Goal: Transaction & Acquisition: Purchase product/service

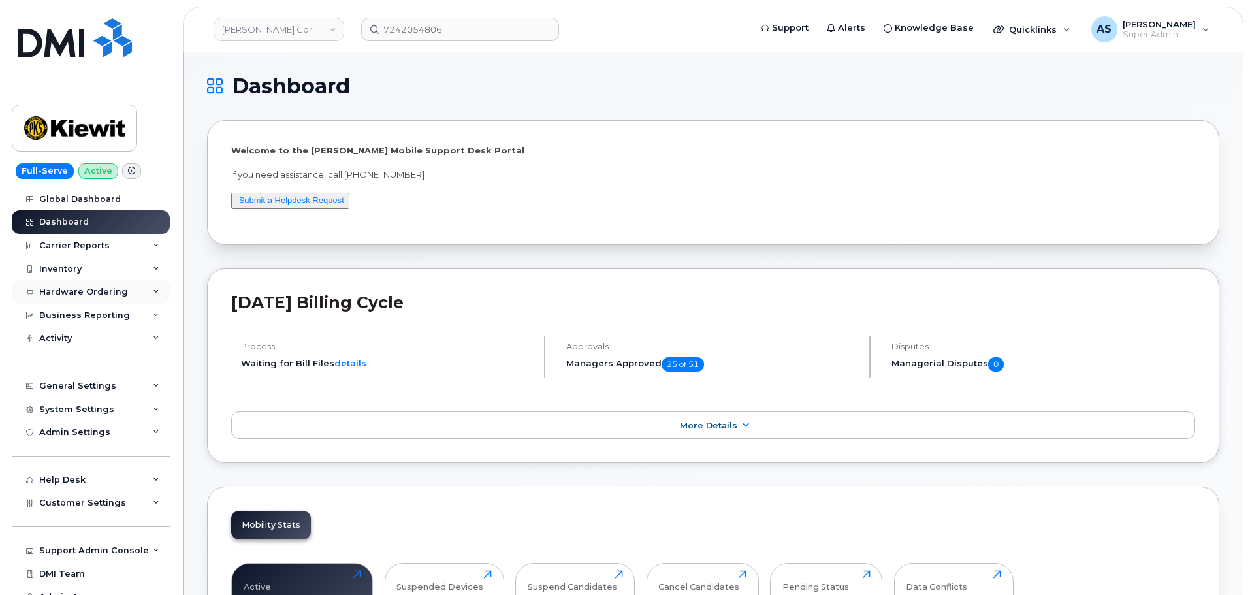
click at [97, 291] on div "Hardware Ordering" at bounding box center [83, 292] width 89 height 10
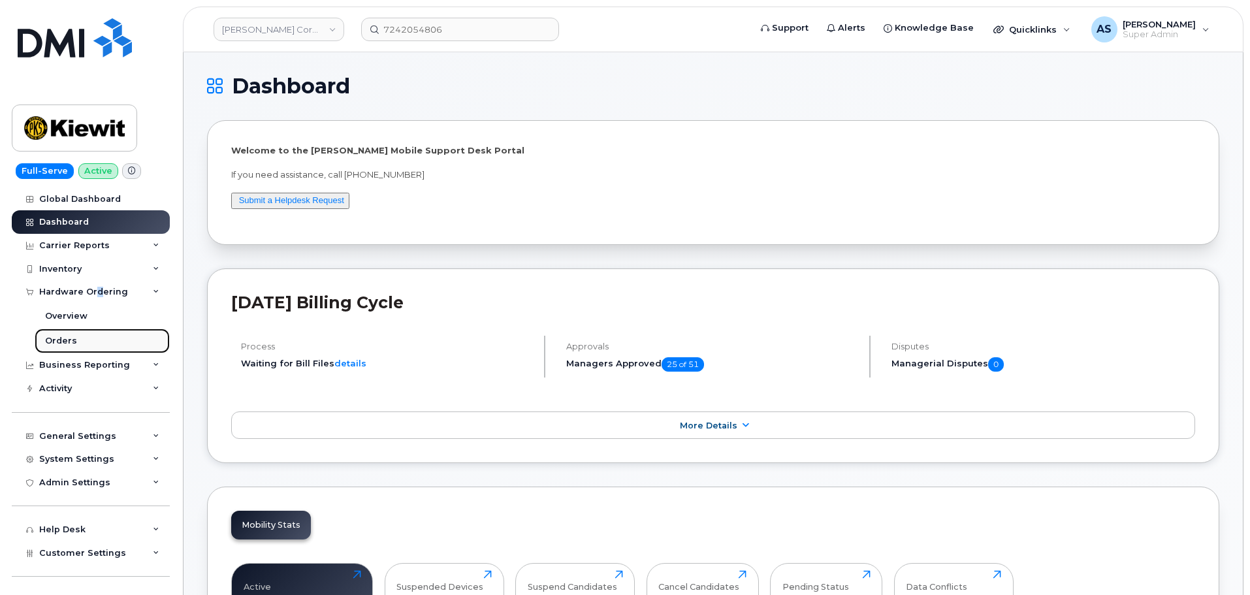
click at [67, 340] on div "Orders" at bounding box center [61, 341] width 32 height 12
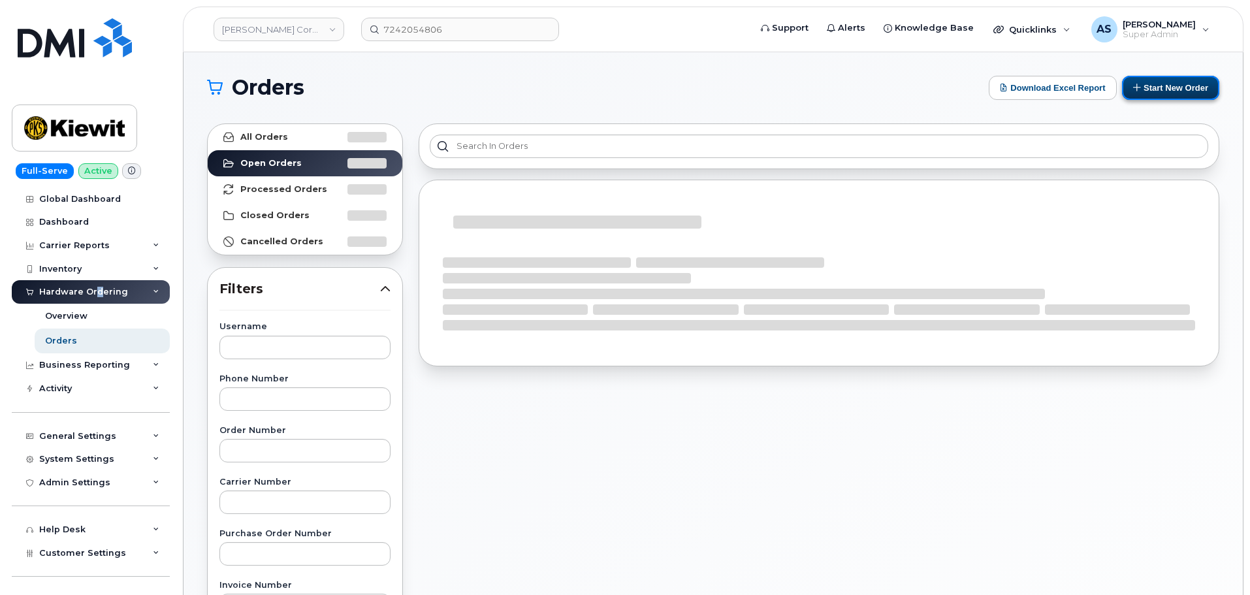
click at [1154, 90] on button "Start New Order" at bounding box center [1170, 88] width 97 height 24
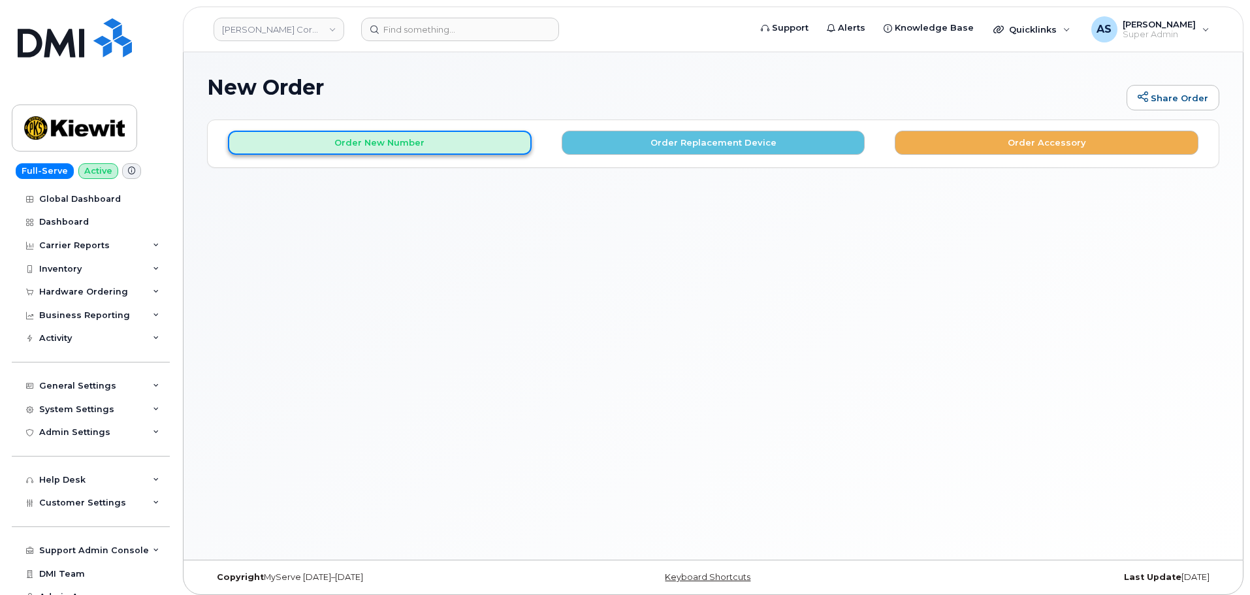
click at [425, 148] on button "Order New Number" at bounding box center [380, 143] width 304 height 24
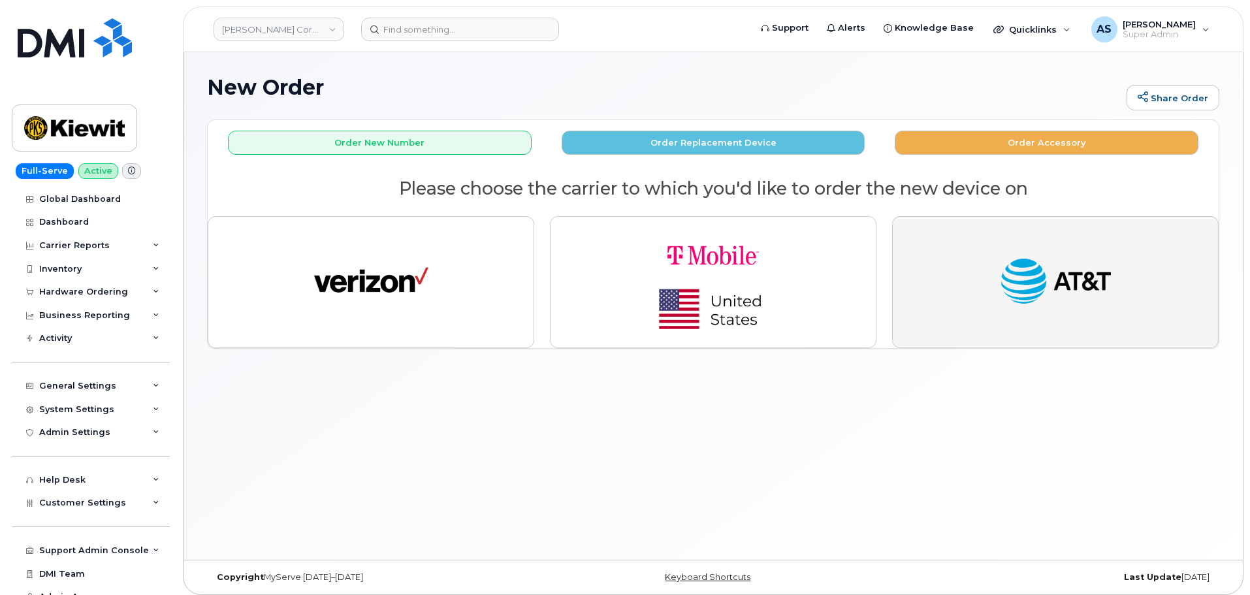
click at [1045, 316] on button "button" at bounding box center [1055, 282] width 326 height 132
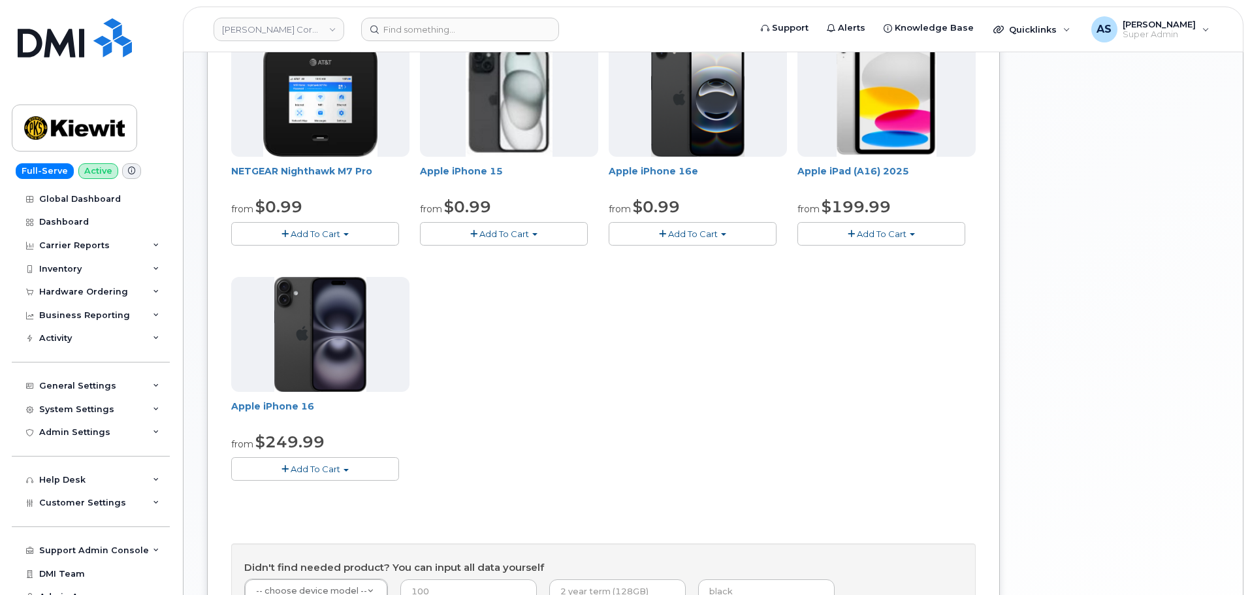
scroll to position [131, 0]
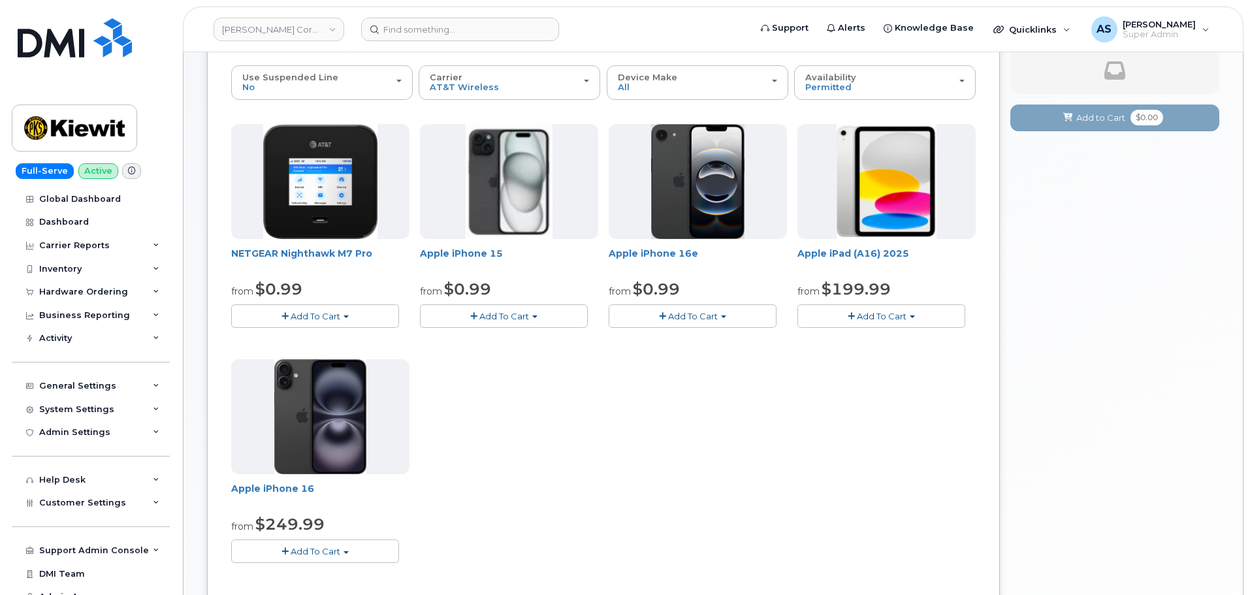
click at [691, 313] on span "Add To Cart" at bounding box center [693, 316] width 50 height 10
click at [690, 342] on link "$0.99 - 2 Year Activation (128GB)" at bounding box center [696, 340] width 168 height 16
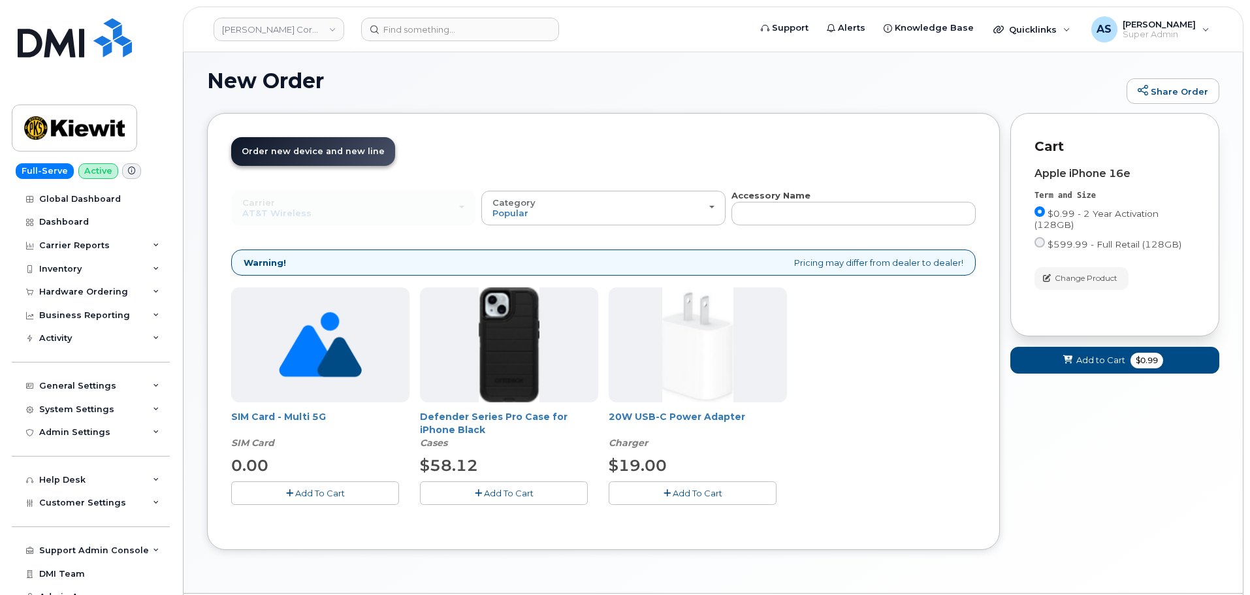
scroll to position [46, 0]
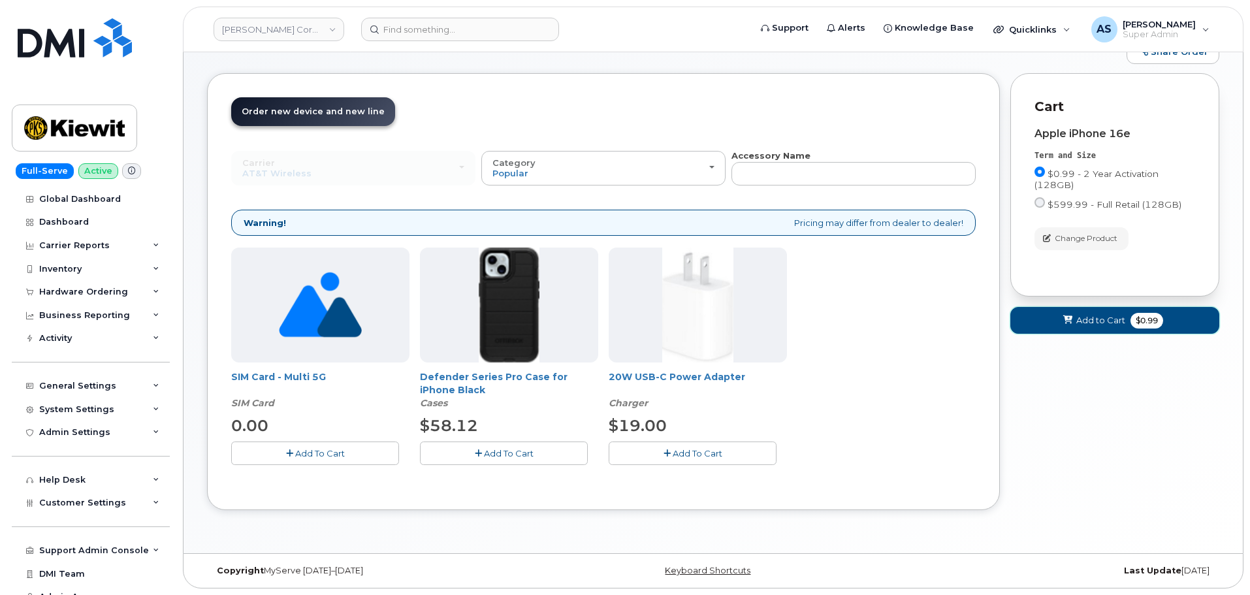
click at [1096, 321] on span "Add to Cart" at bounding box center [1100, 320] width 49 height 12
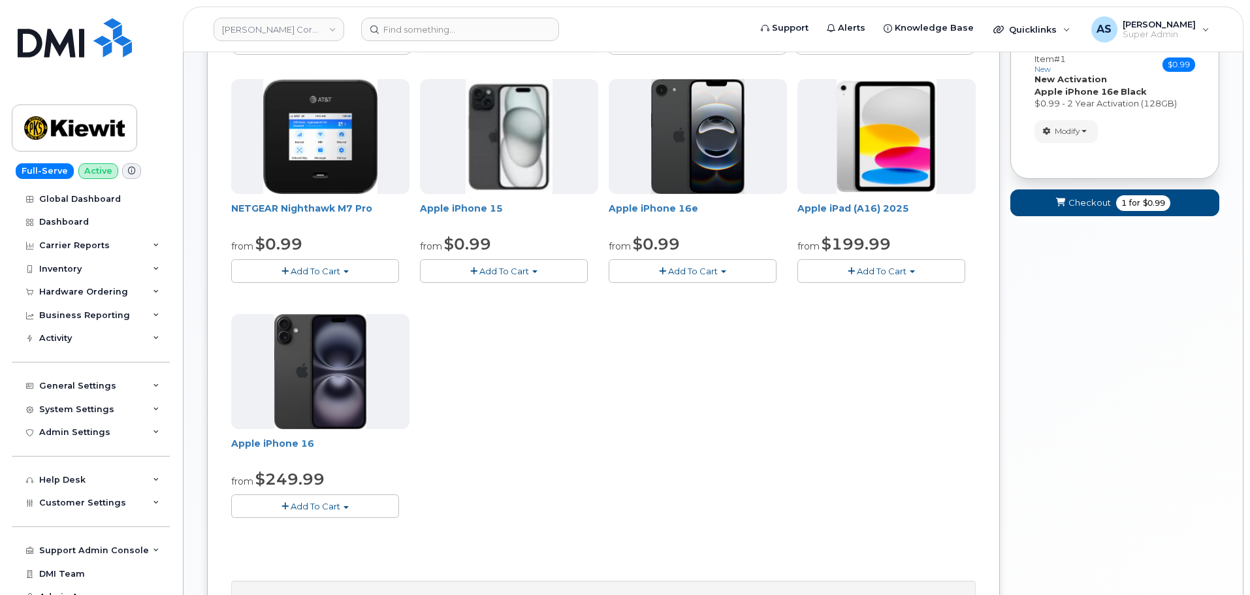
scroll to position [177, 0]
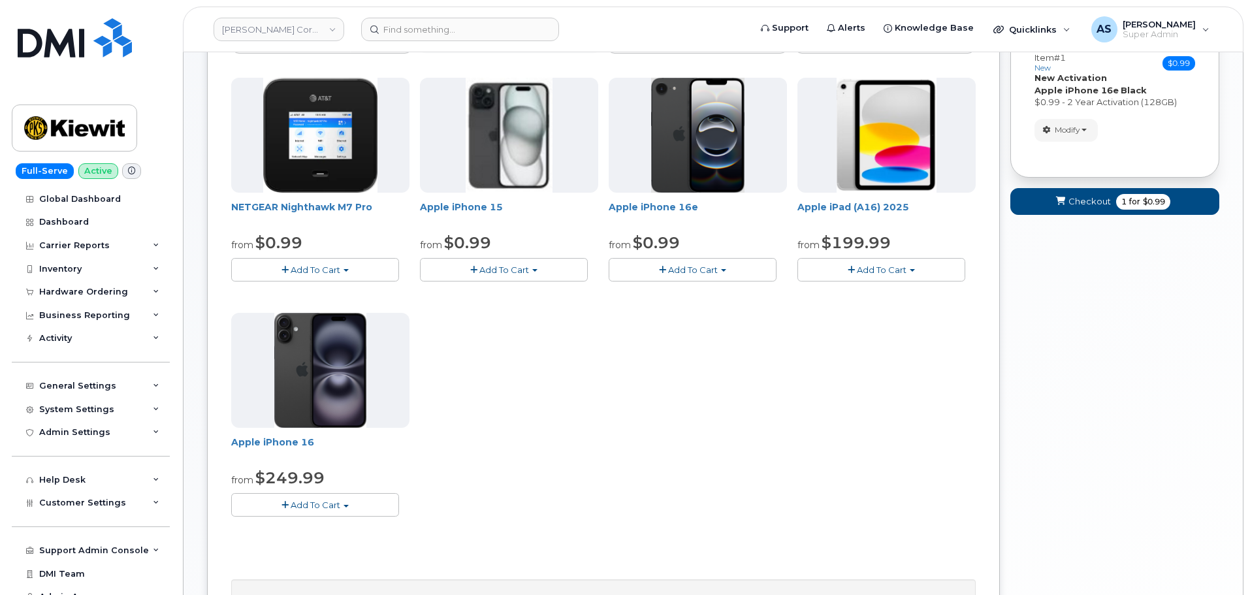
click at [514, 269] on span "Add To Cart" at bounding box center [504, 269] width 50 height 10
click at [515, 293] on link "$0.99 - 2 Year Activation (128GB)" at bounding box center [507, 294] width 168 height 16
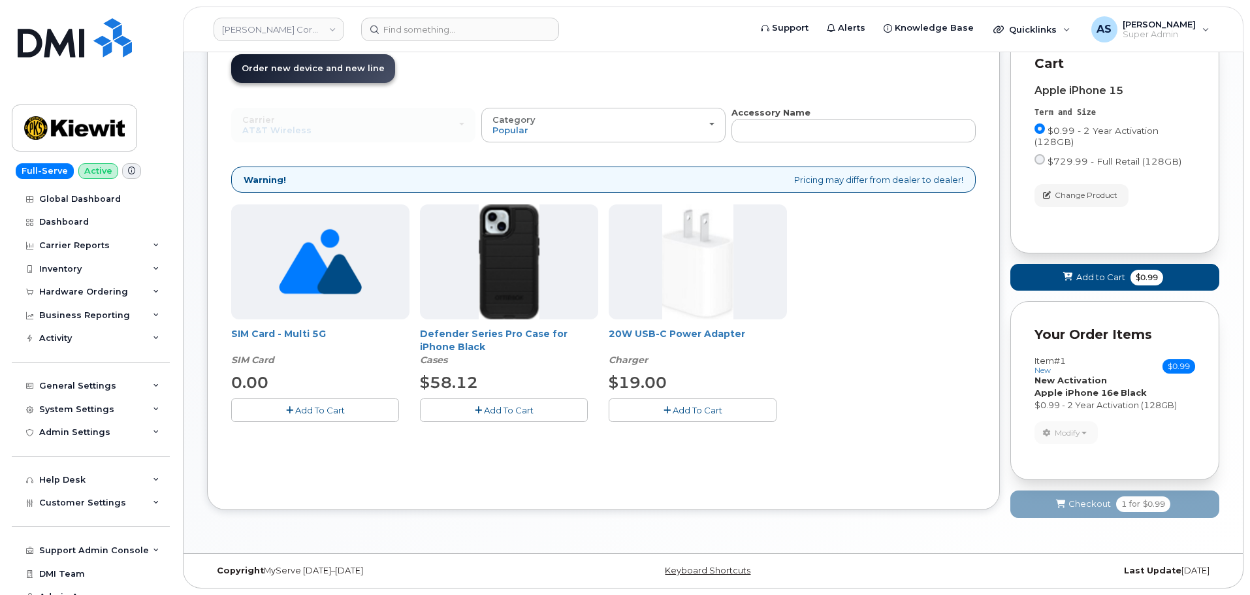
drag, startPoint x: 520, startPoint y: 409, endPoint x: 529, endPoint y: 405, distance: 9.9
click at [519, 409] on span "Add To Cart" at bounding box center [509, 410] width 50 height 10
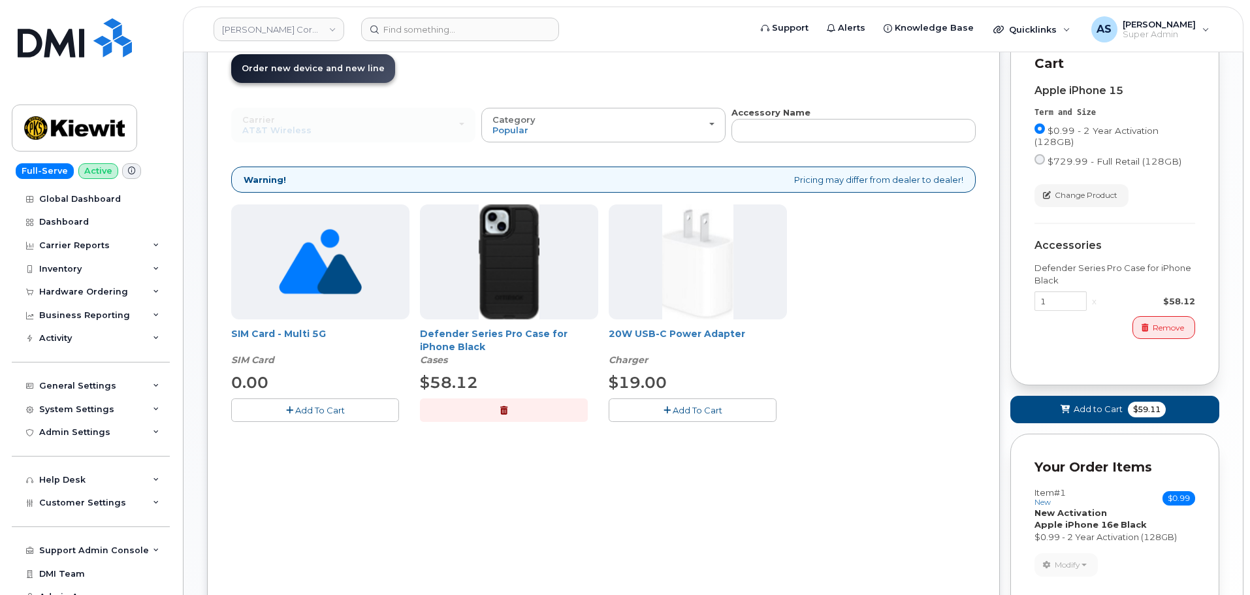
drag, startPoint x: 652, startPoint y: 405, endPoint x: 655, endPoint y: 398, distance: 7.9
click at [655, 398] on div "20W USB-C Power Adapter Charger $19.00 Add To Cart" at bounding box center [697, 312] width 178 height 217
click at [651, 415] on button "Add To Cart" at bounding box center [692, 409] width 168 height 23
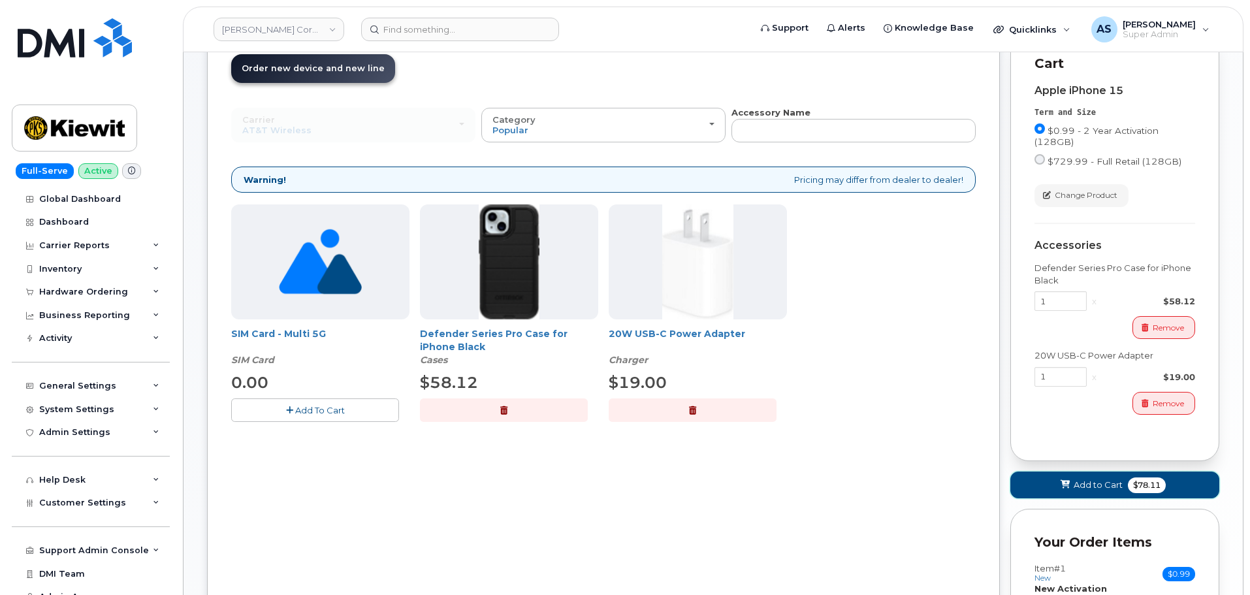
click at [1056, 479] on button "Add to Cart $78.11" at bounding box center [1114, 484] width 209 height 27
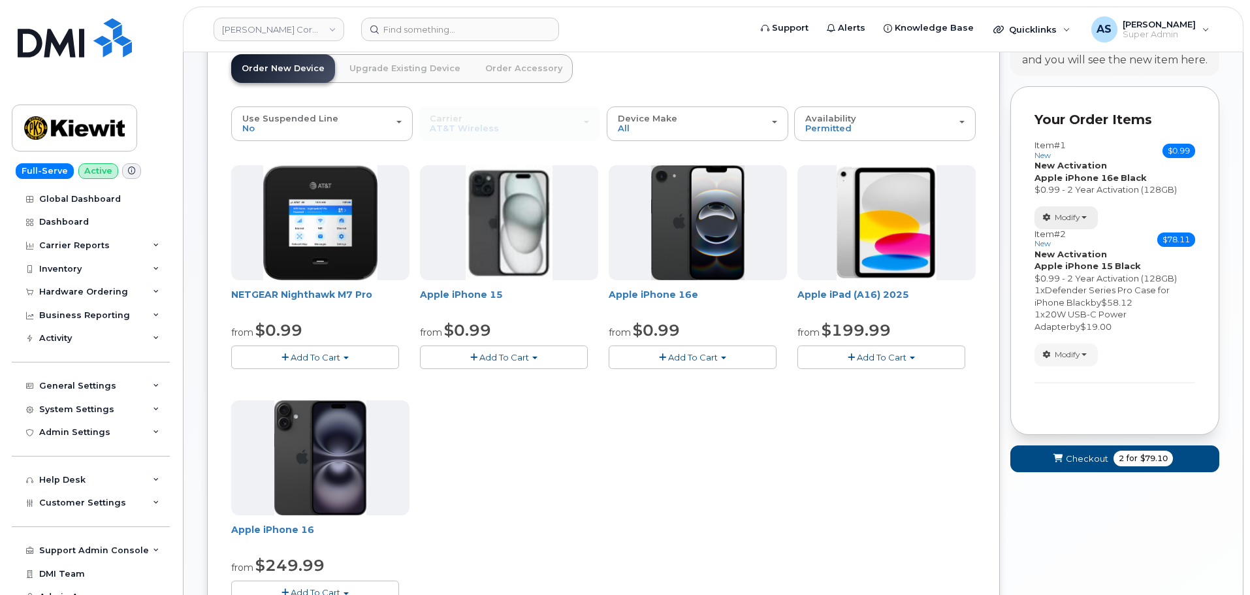
click at [1084, 219] on button "Modify" at bounding box center [1065, 217] width 63 height 23
click at [1074, 279] on span "Remove" at bounding box center [1070, 281] width 44 height 10
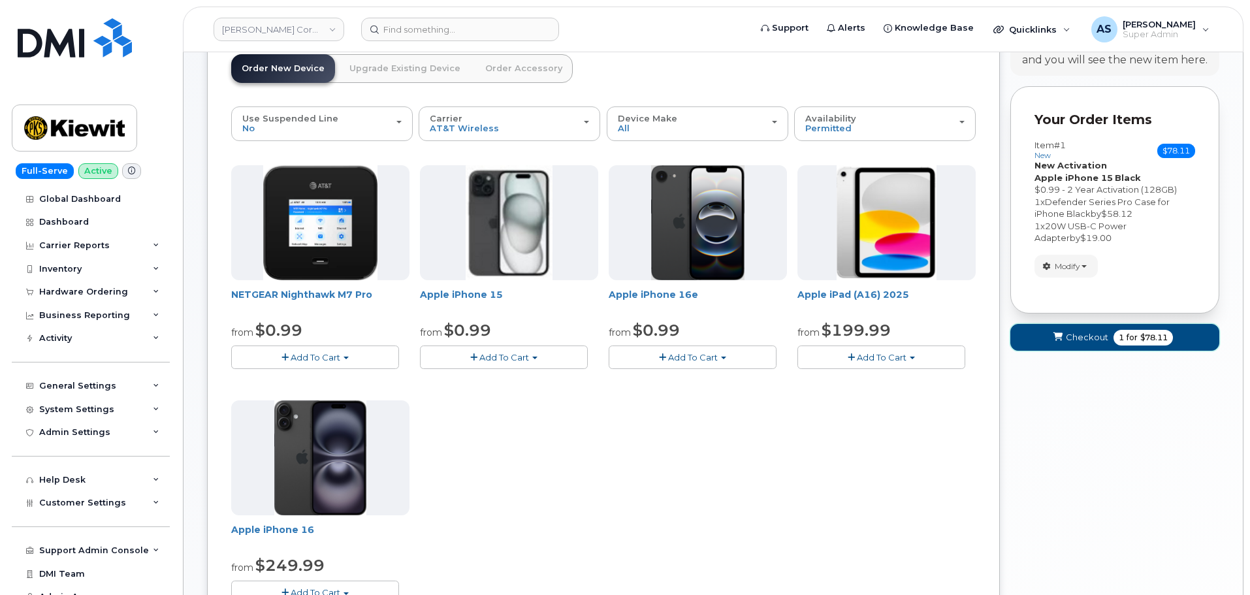
click at [1120, 341] on span "1" at bounding box center [1120, 338] width 5 height 12
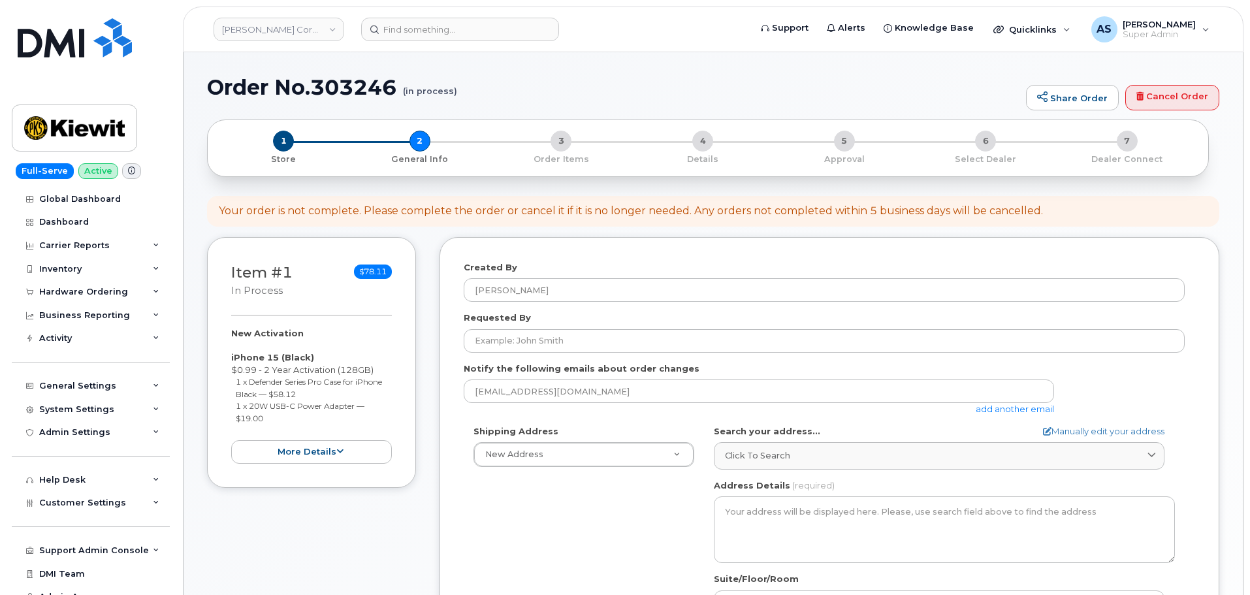
select select
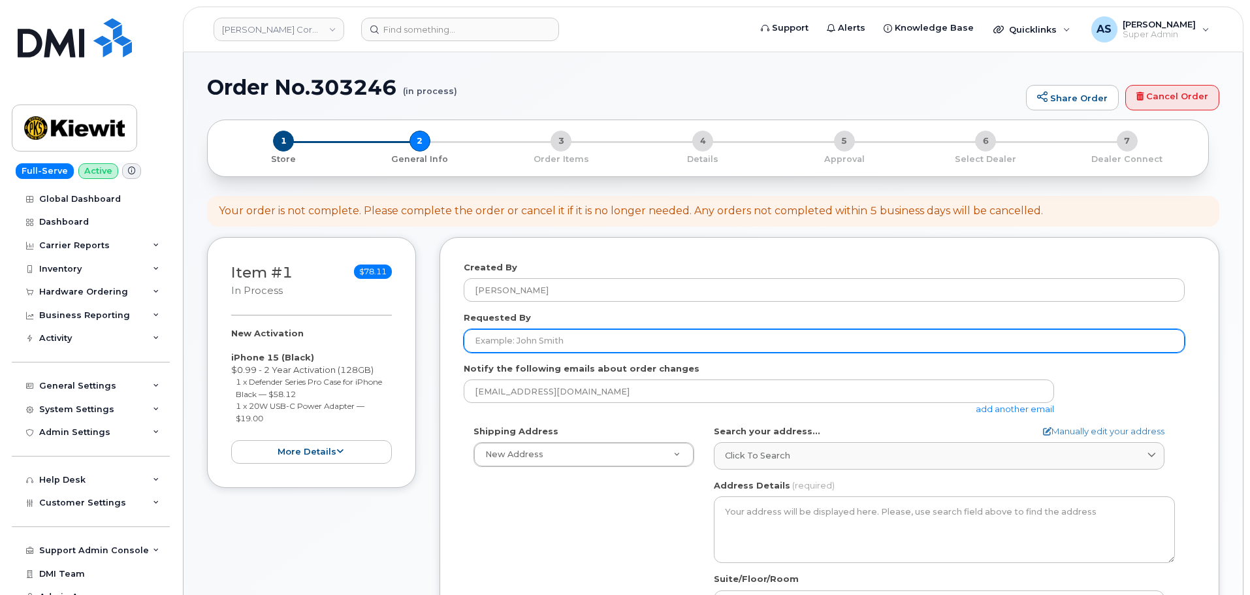
click at [498, 344] on input "Requested By" at bounding box center [824, 341] width 721 height 24
paste input "Jeremiah Mowery"
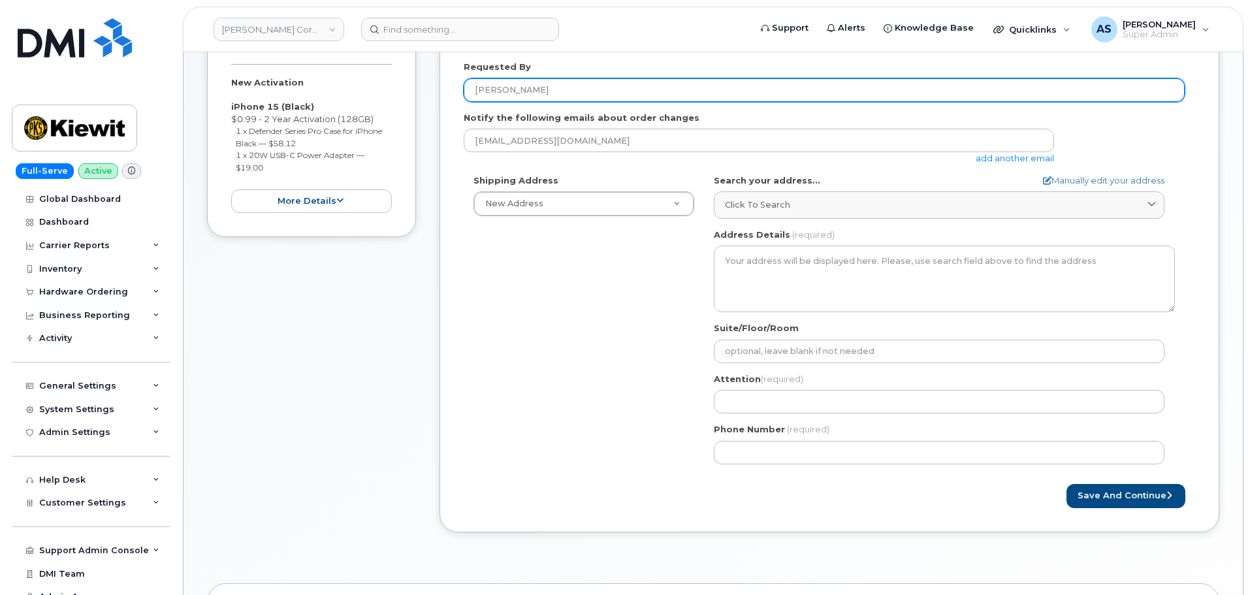
scroll to position [261, 0]
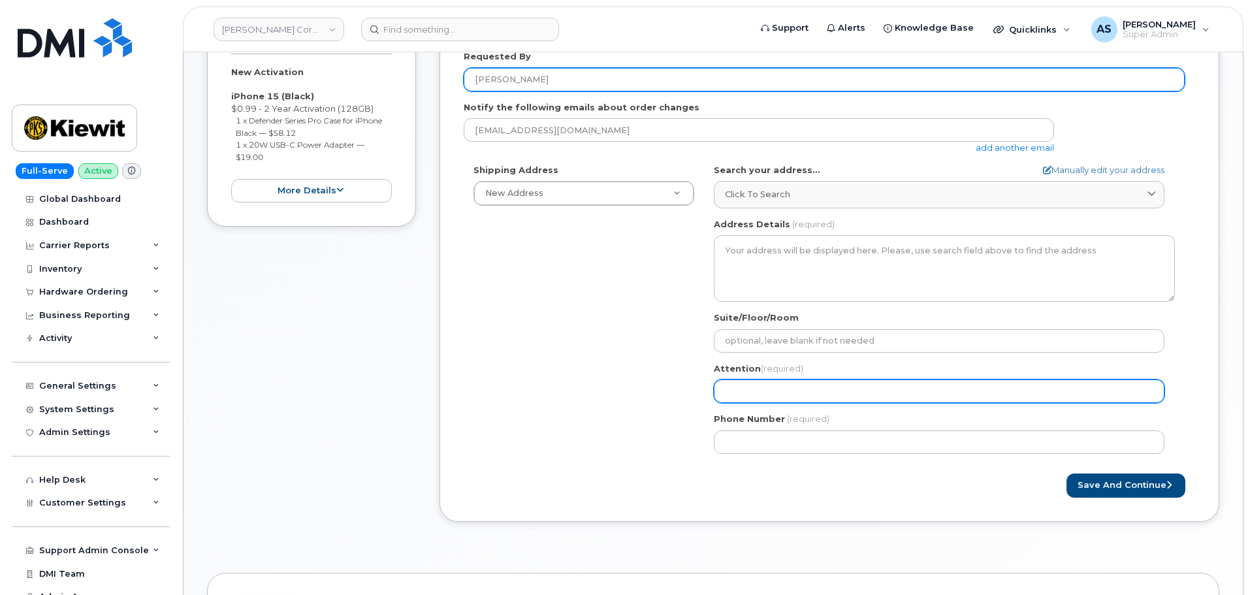
type input "Jeremiah Mowery"
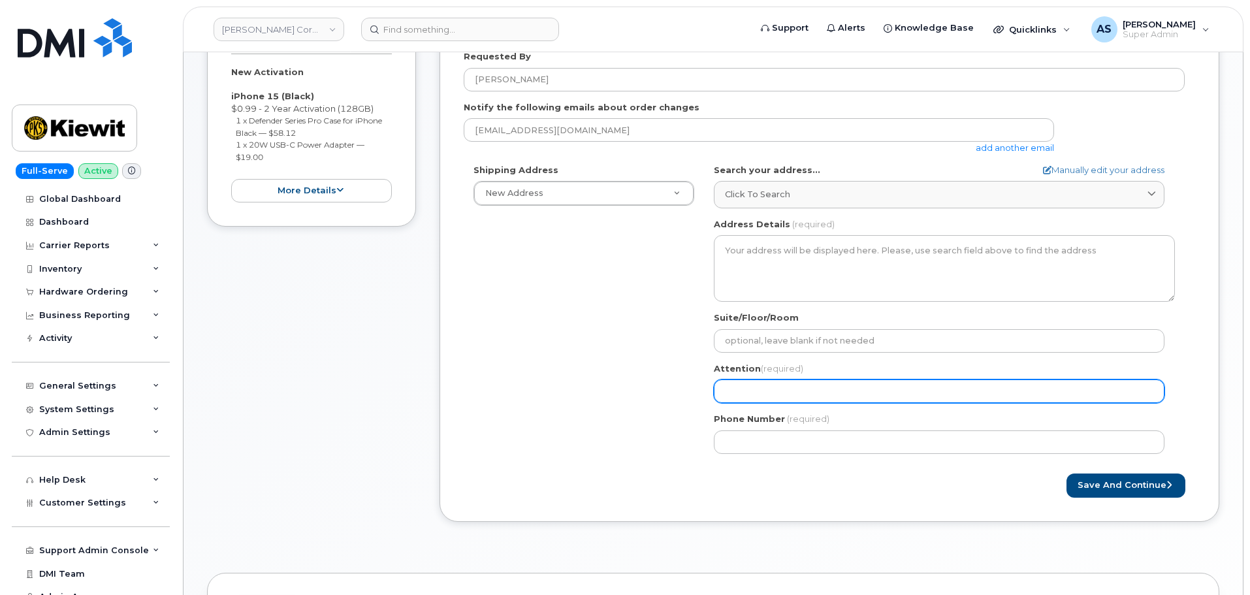
click at [757, 386] on input "Attention (required)" at bounding box center [939, 391] width 450 height 24
paste input "[PERSON_NAME]"
select select
type input "[PERSON_NAME]"
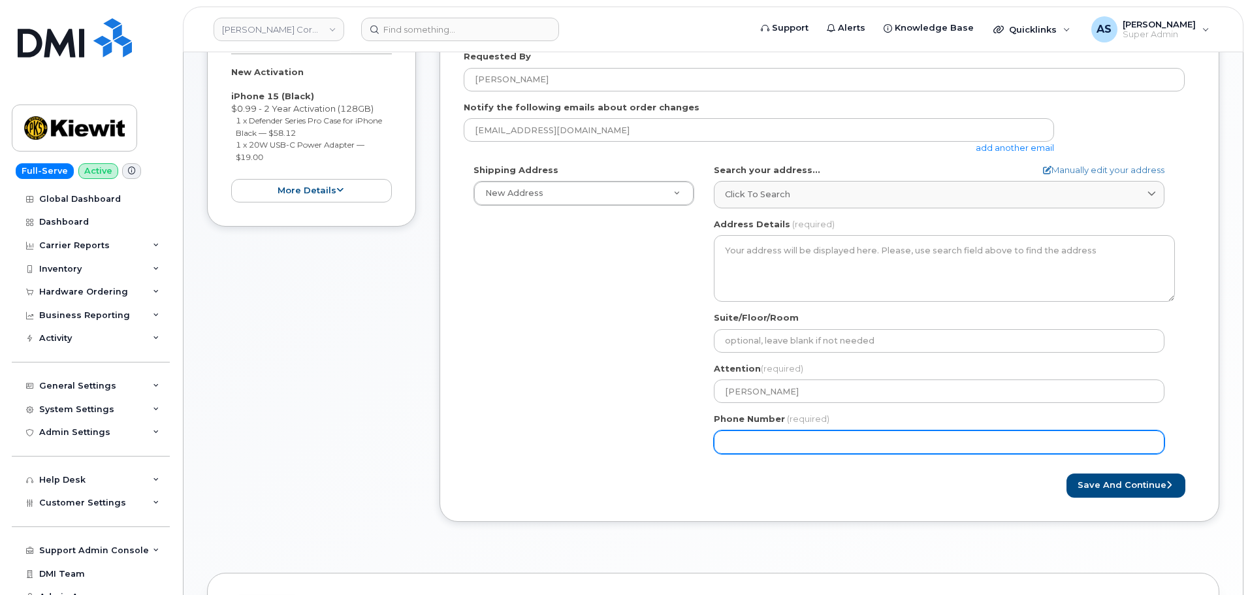
click at [825, 432] on input "Phone Number" at bounding box center [939, 442] width 450 height 24
paste input "7204831875"
select select
type input "7204831875"
click at [586, 447] on div "Shipping Address New Address New Address 2306 Foreman Rd 118 Caddo Dr 2306 fore…" at bounding box center [824, 314] width 721 height 300
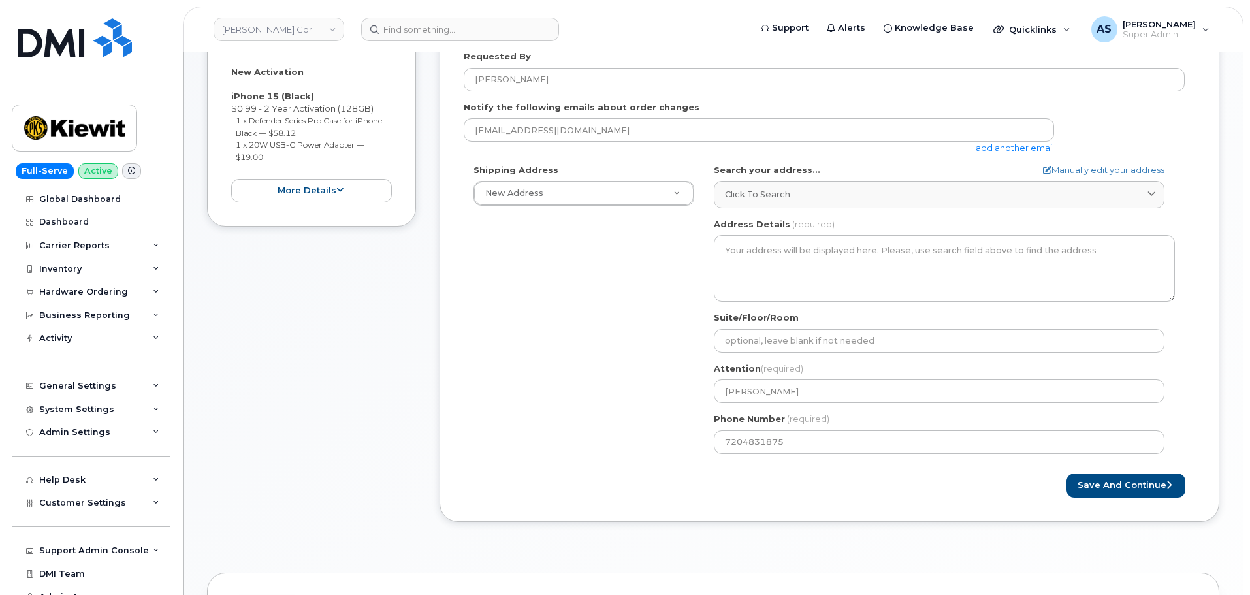
click at [582, 465] on form "Created By Alexander Strull Requested By Jeremiah Mowery Notify the following e…" at bounding box center [829, 249] width 731 height 498
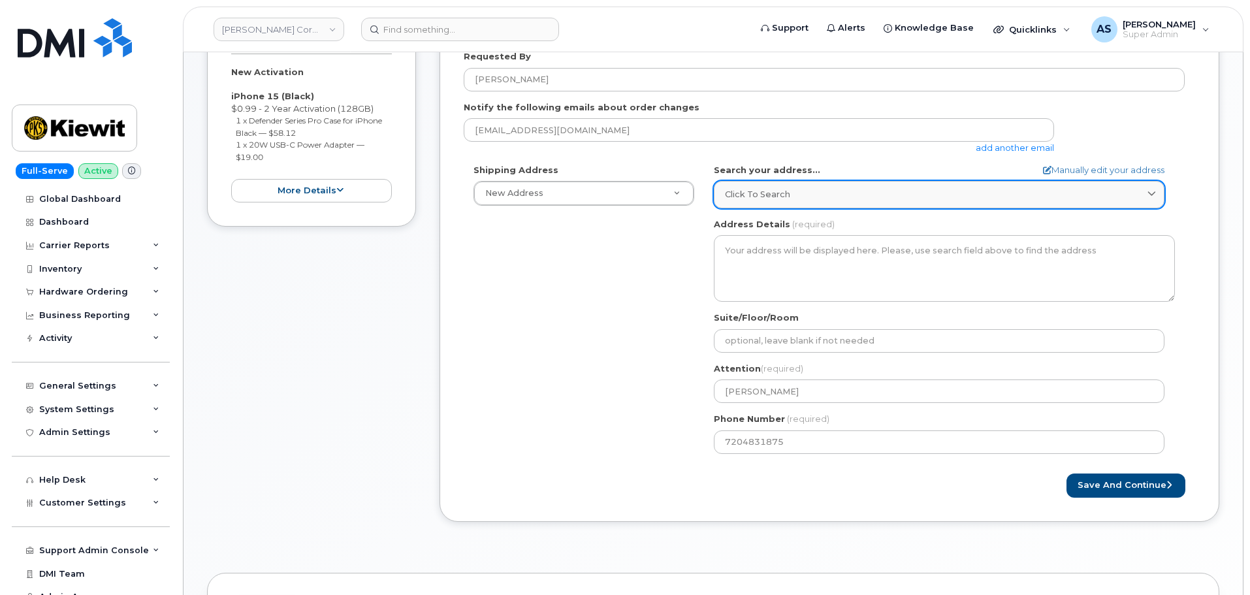
click at [777, 195] on span "Click to search" at bounding box center [757, 194] width 65 height 12
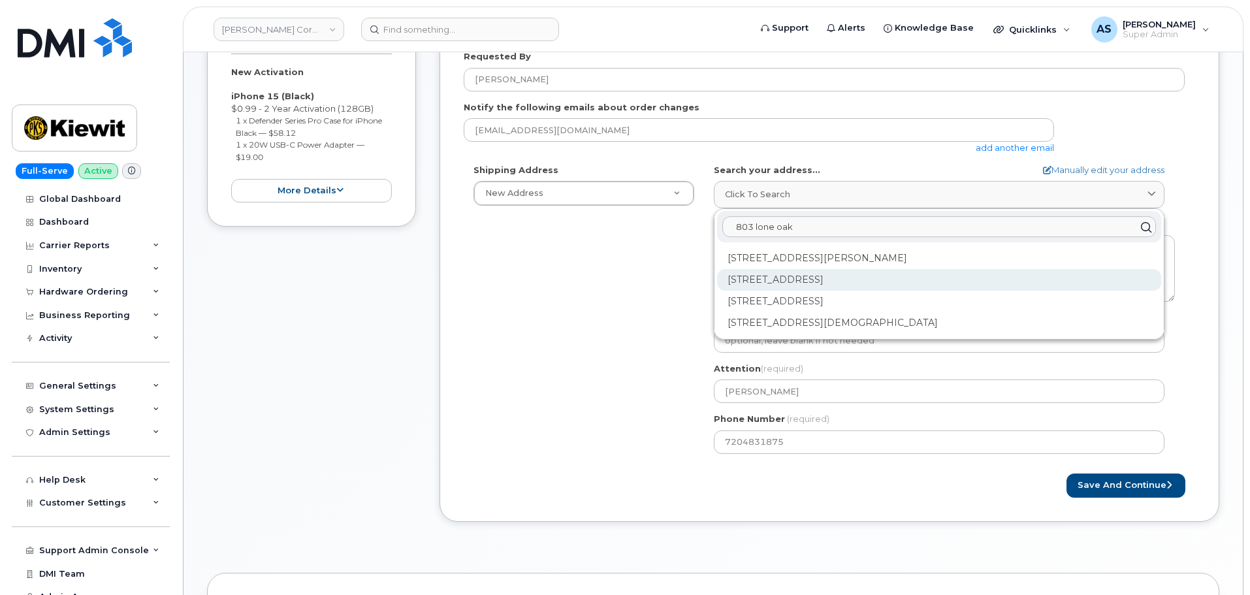
type input "803 lone oak"
click at [954, 287] on div "803 Lone Oak Rd Steens MS 39766-8523" at bounding box center [939, 280] width 444 height 22
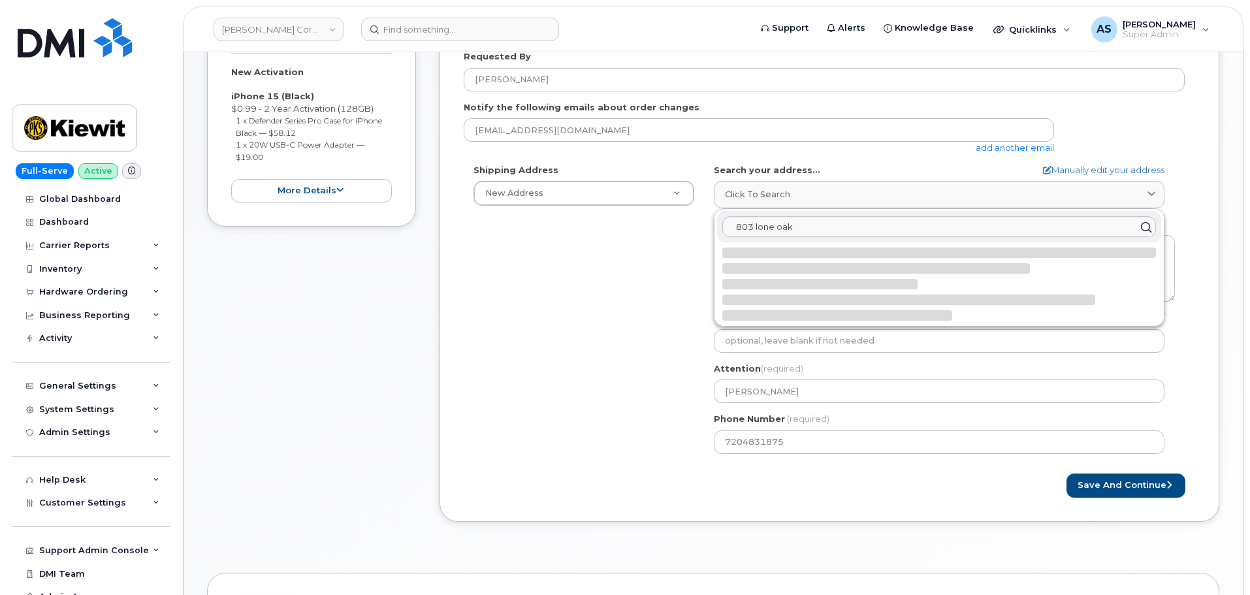
select select
type textarea "803 Lone Oak Rd STEENS MS 39766-8523 UNITED STATES"
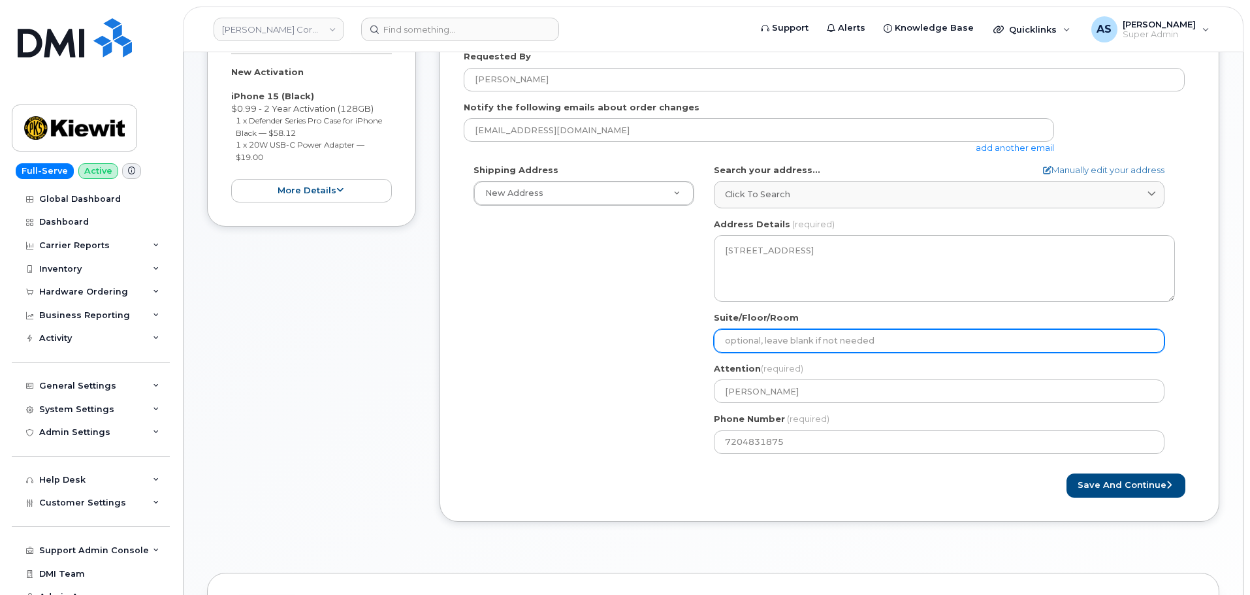
click at [778, 347] on input "Suite/Floor/Room" at bounding box center [939, 341] width 450 height 24
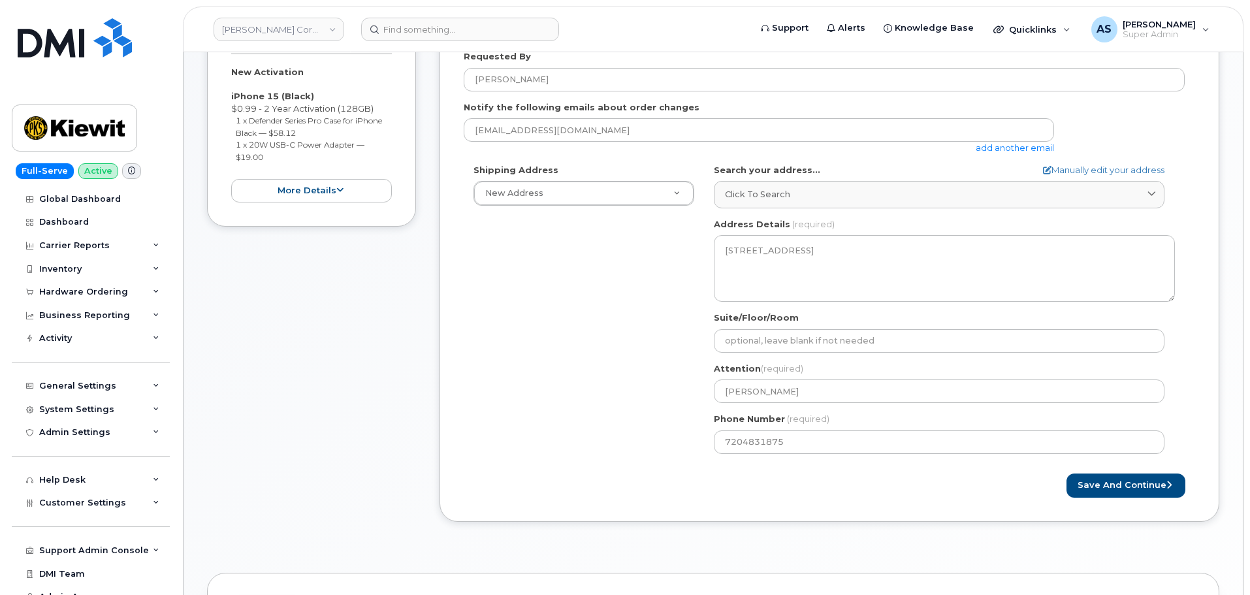
click at [957, 492] on div "Save and Continue" at bounding box center [1012, 485] width 366 height 24
click at [1109, 486] on button "Save and Continue" at bounding box center [1125, 485] width 119 height 24
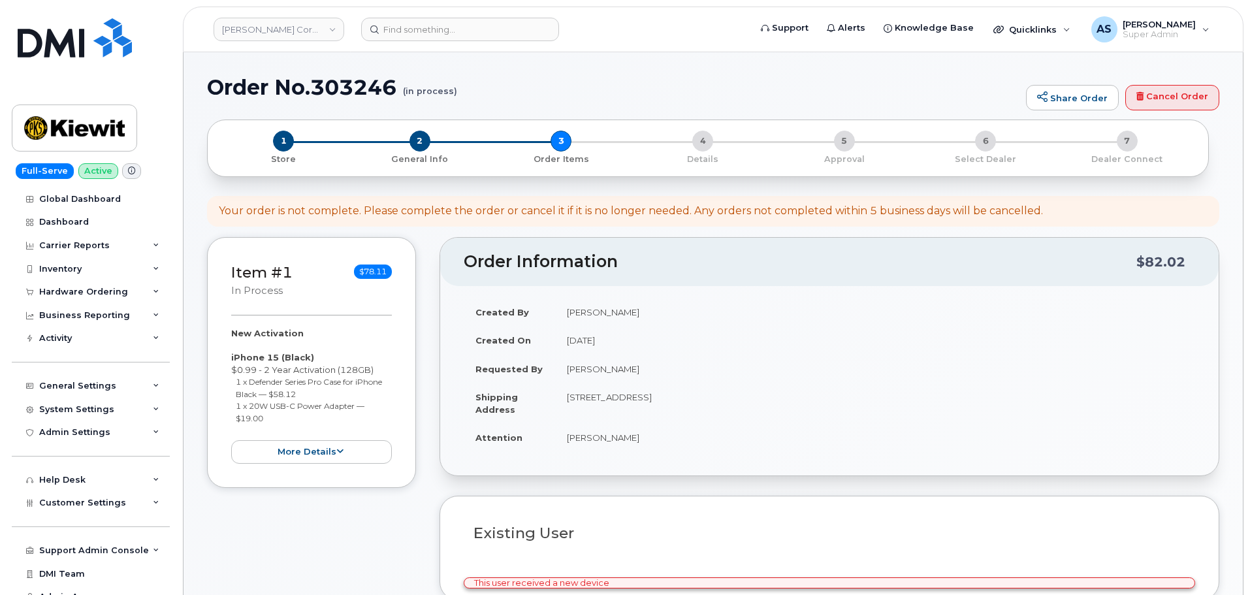
select select
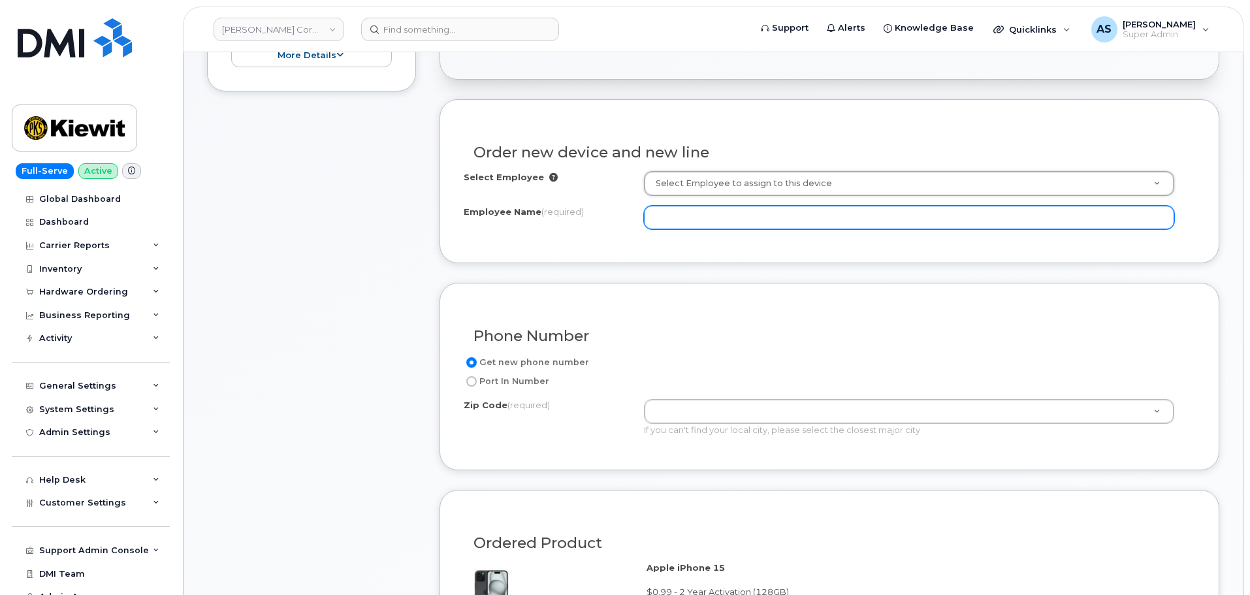
scroll to position [326, 0]
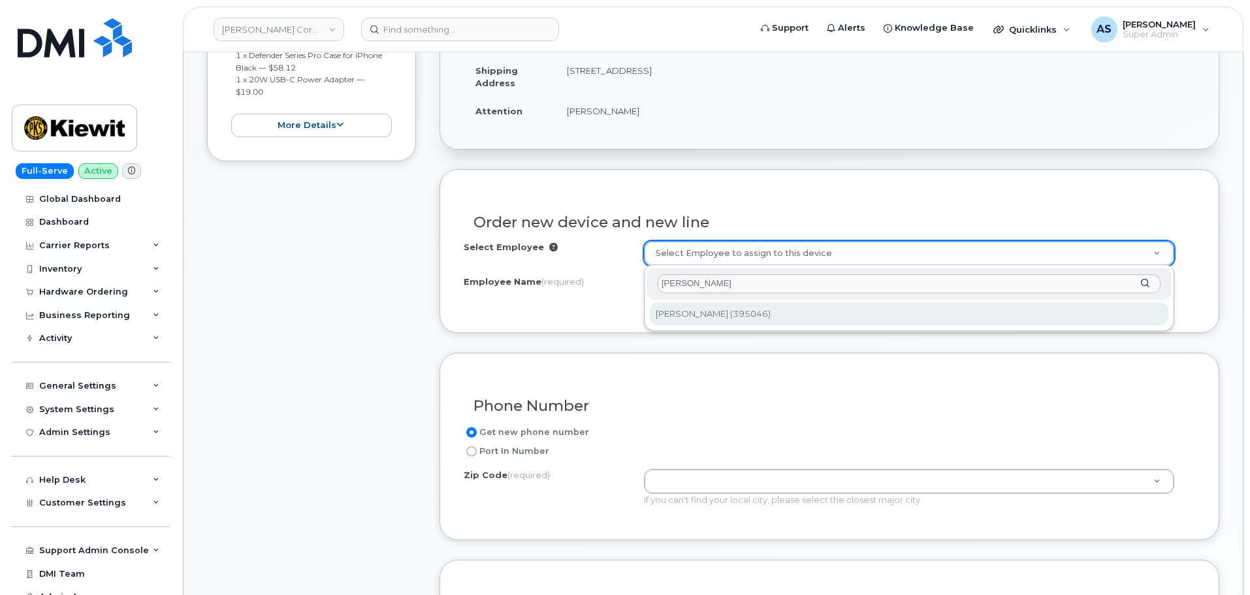
type input "[PERSON_NAME]"
type input "2275200"
type input "[PERSON_NAME]"
type input "2307 CALDWELL RD # 1901"
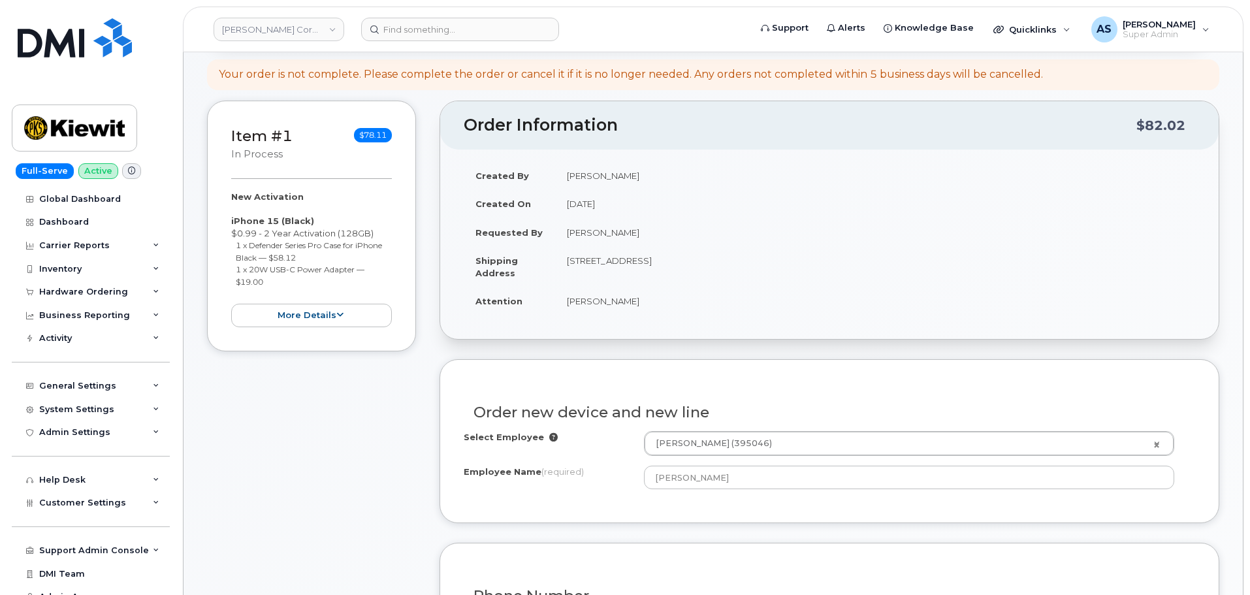
scroll to position [131, 0]
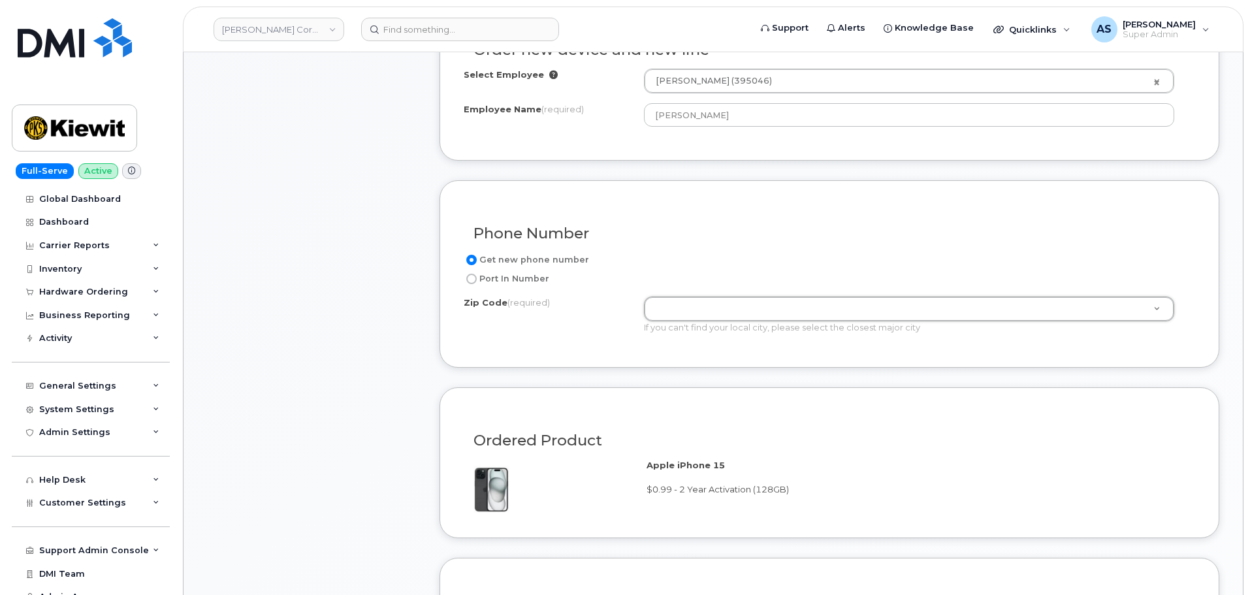
drag, startPoint x: 697, startPoint y: 268, endPoint x: 718, endPoint y: 261, distance: 21.3
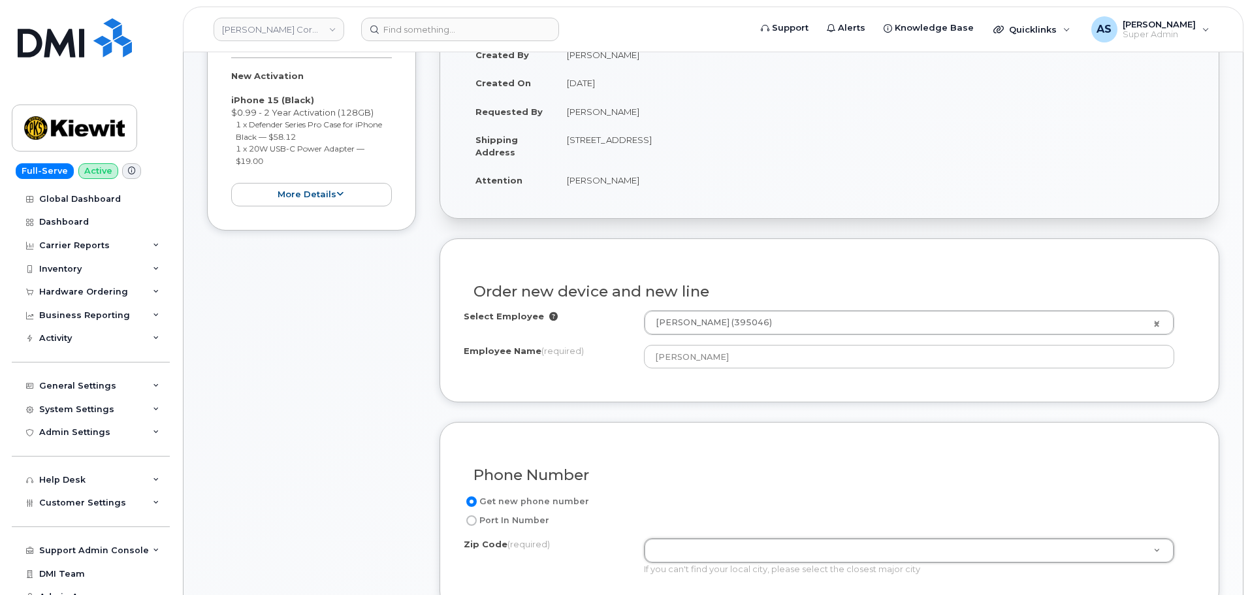
scroll to position [238, 0]
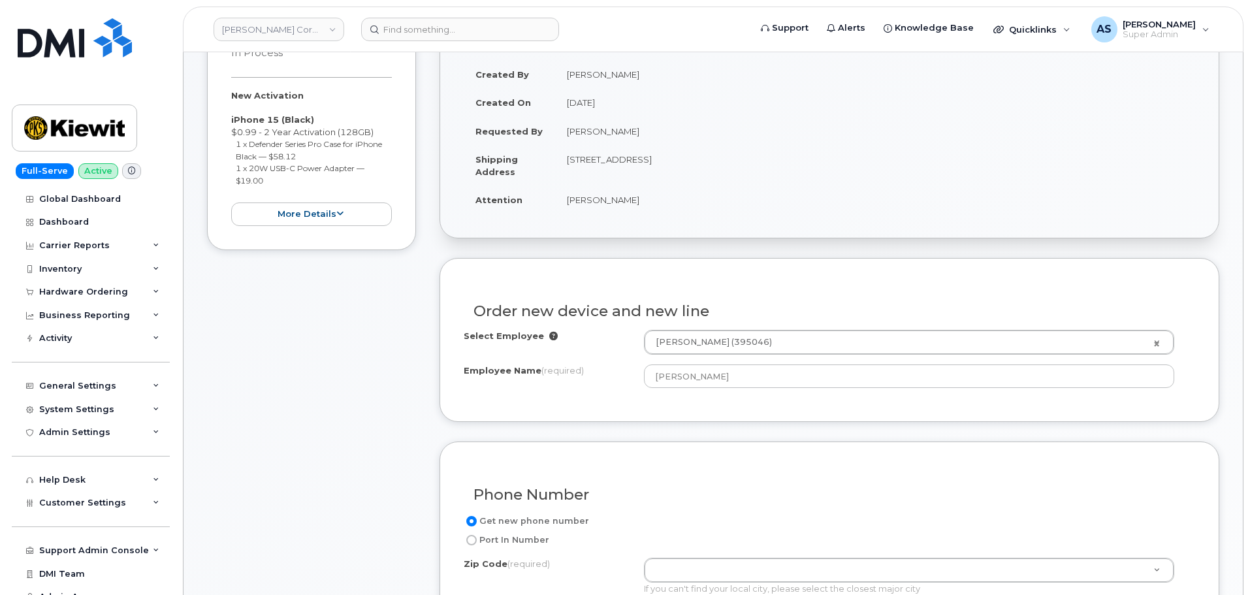
drag, startPoint x: 694, startPoint y: 161, endPoint x: 723, endPoint y: 157, distance: 29.6
click at [722, 158] on td "[STREET_ADDRESS]" at bounding box center [875, 165] width 640 height 40
copy td "39766"
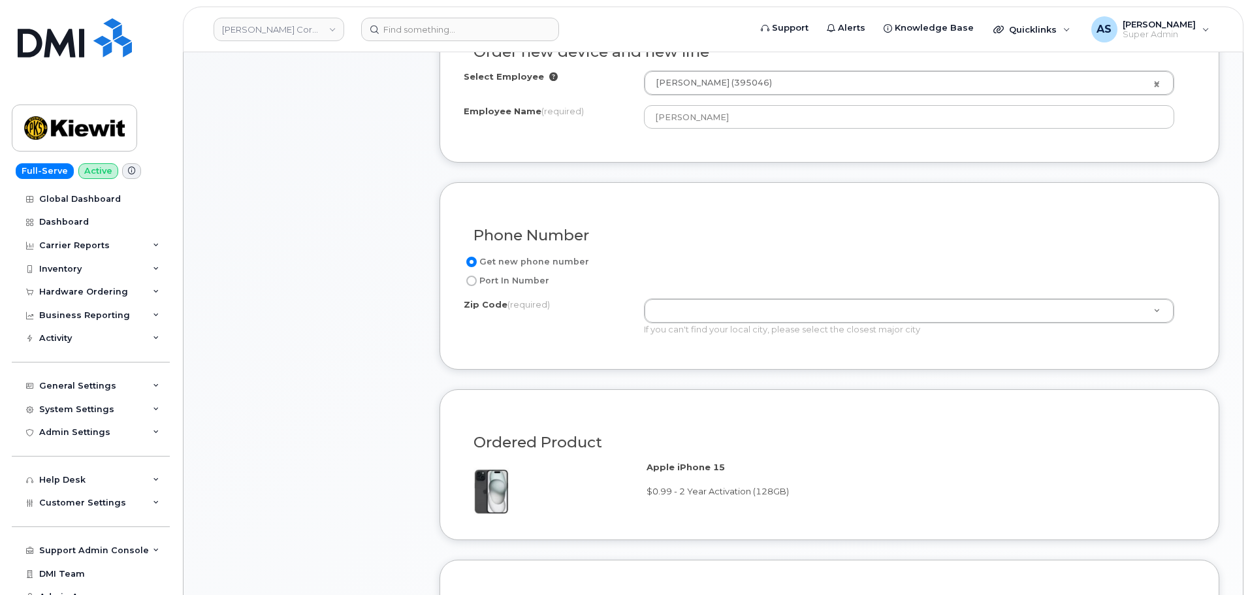
scroll to position [499, 0]
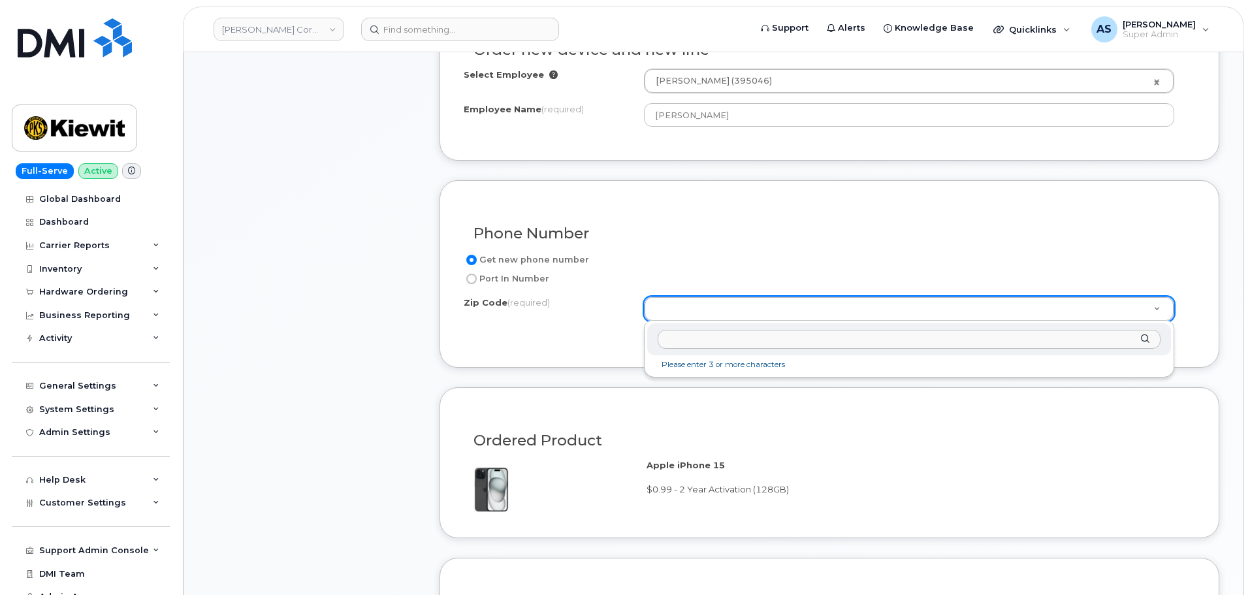
paste input "39766"
type input "39766"
click at [723, 381] on div "Zip Code (required) 39766 39766 (Steens, MS)" at bounding box center [909, 354] width 530 height 66
type input "39766 (Steens, MS)"
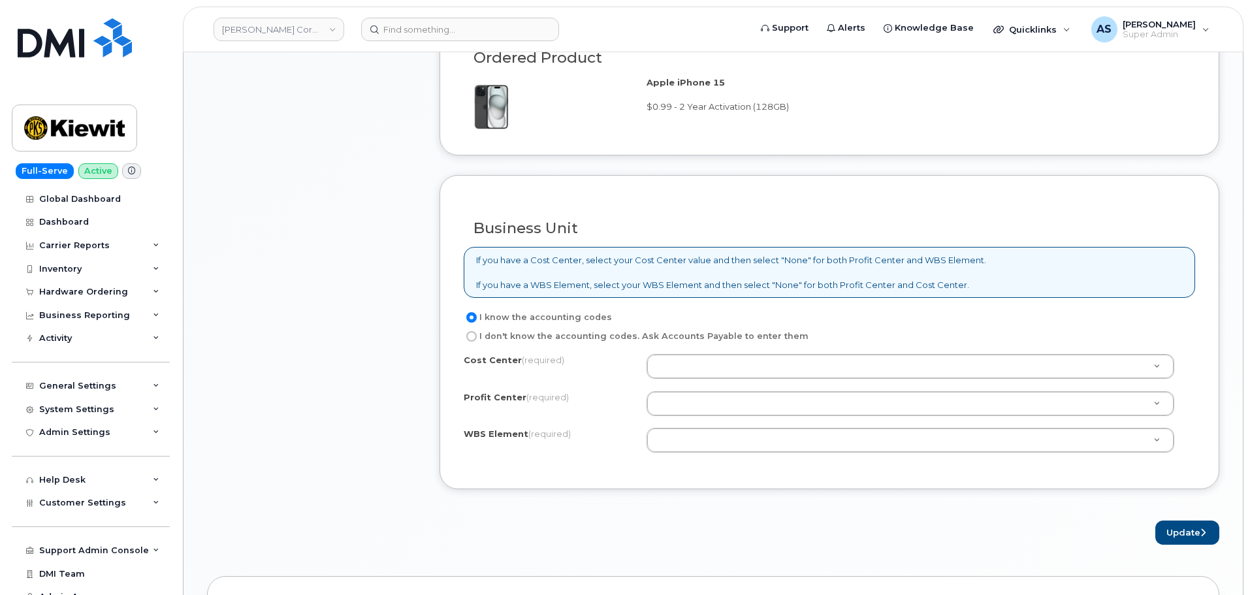
scroll to position [956, 0]
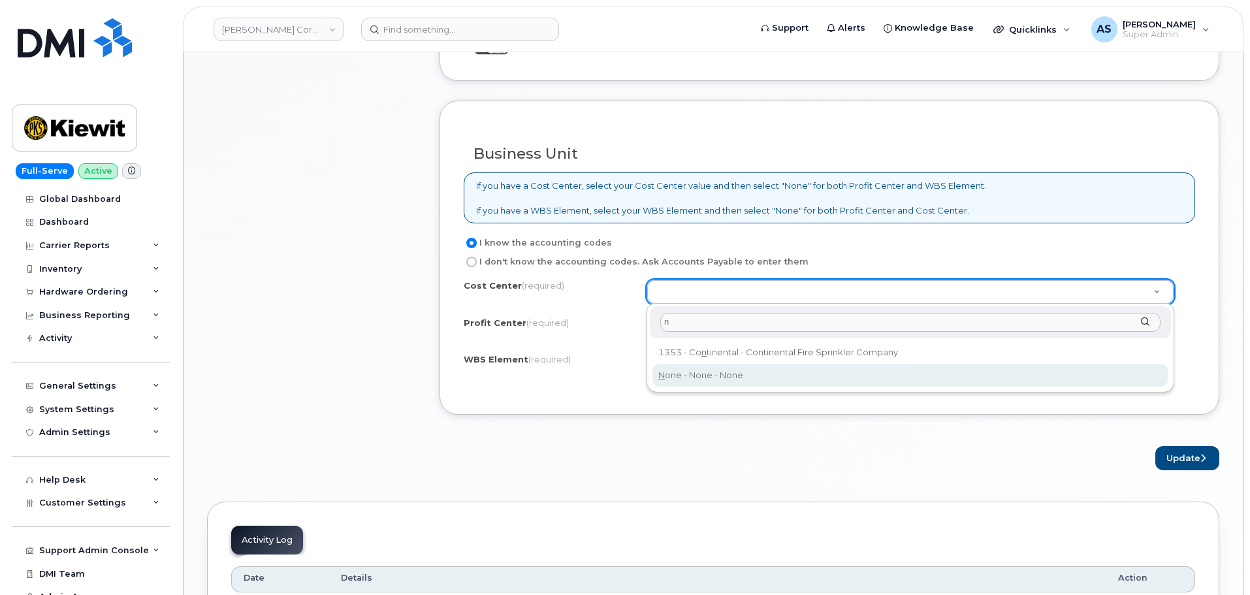
type input "n"
type input "None"
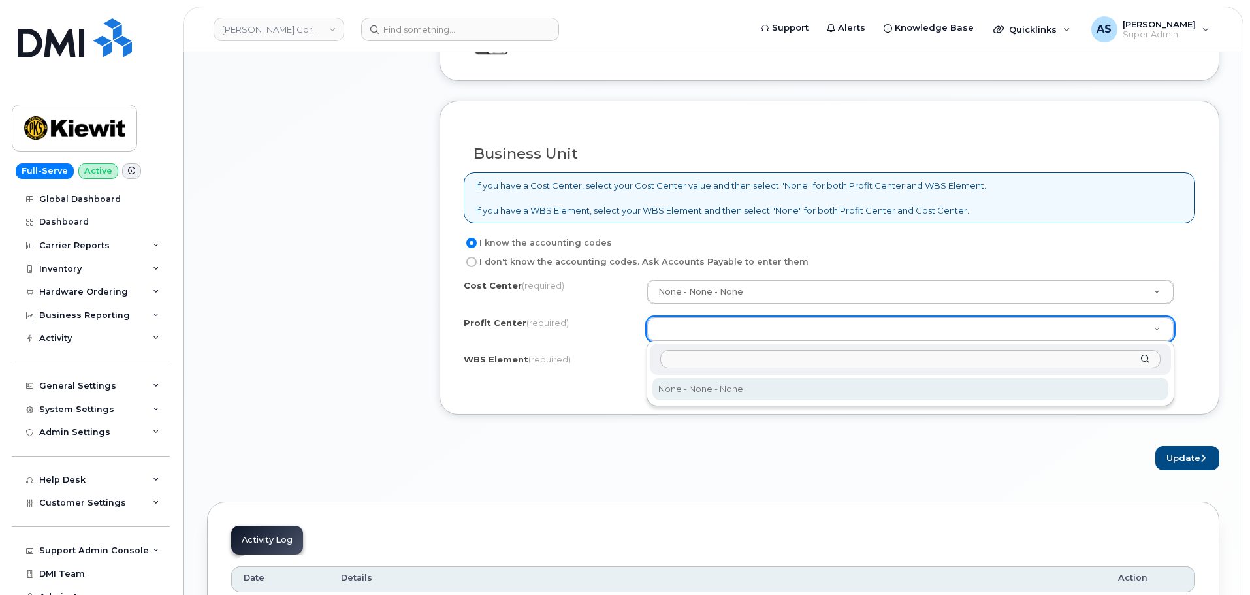
select select "None"
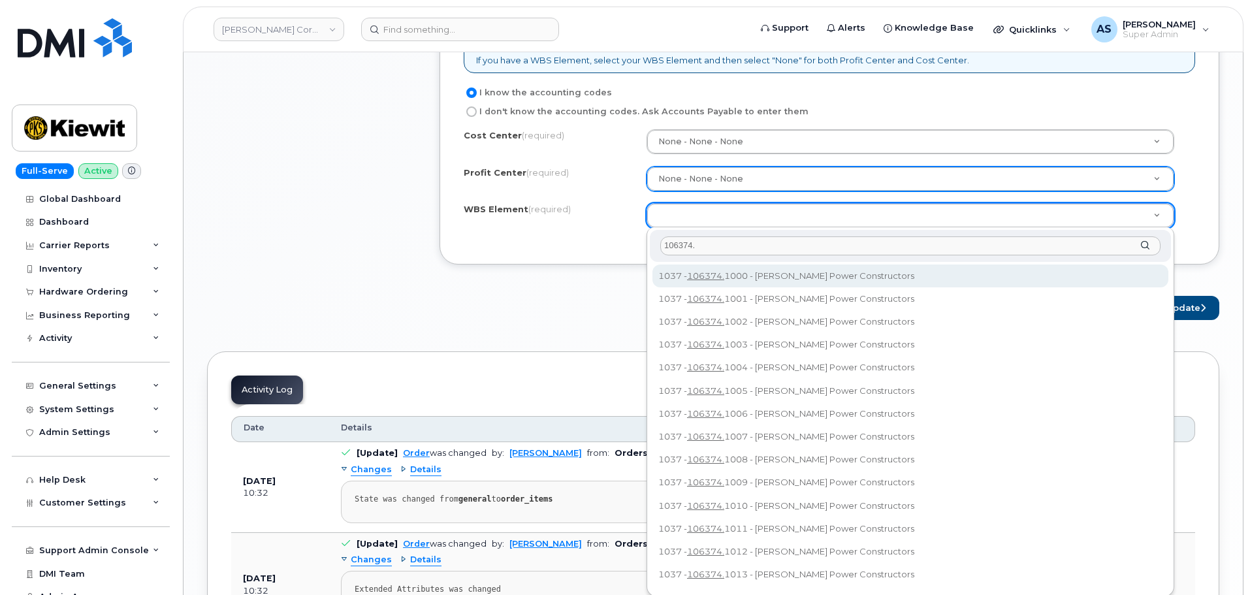
scroll to position [1152, 0]
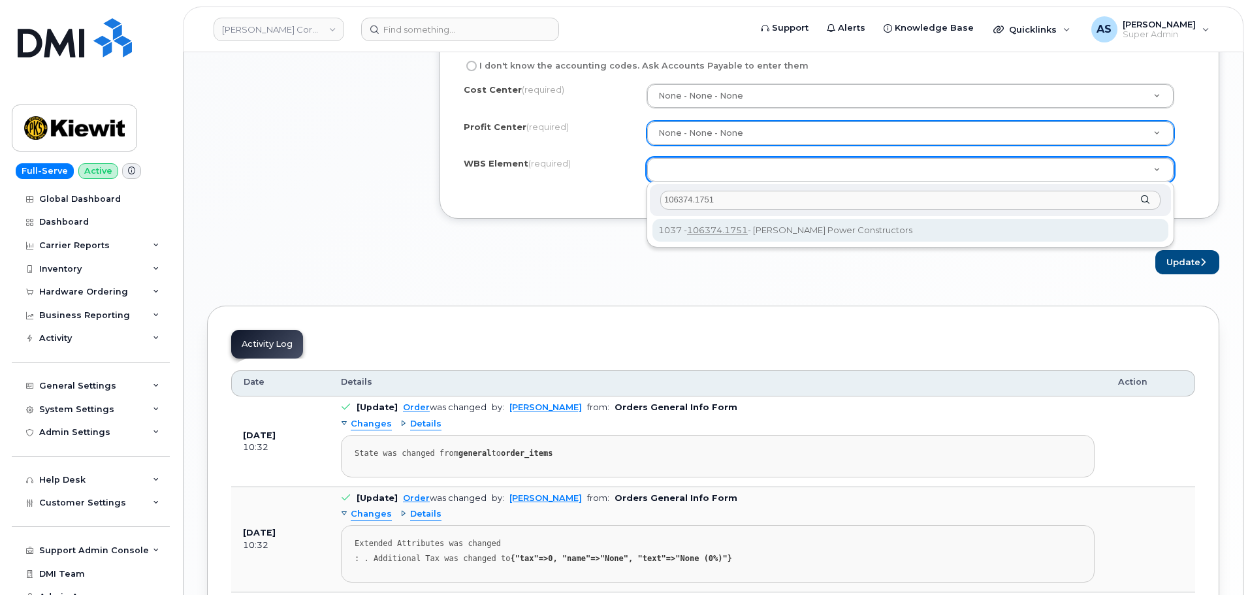
type input "106374.1751"
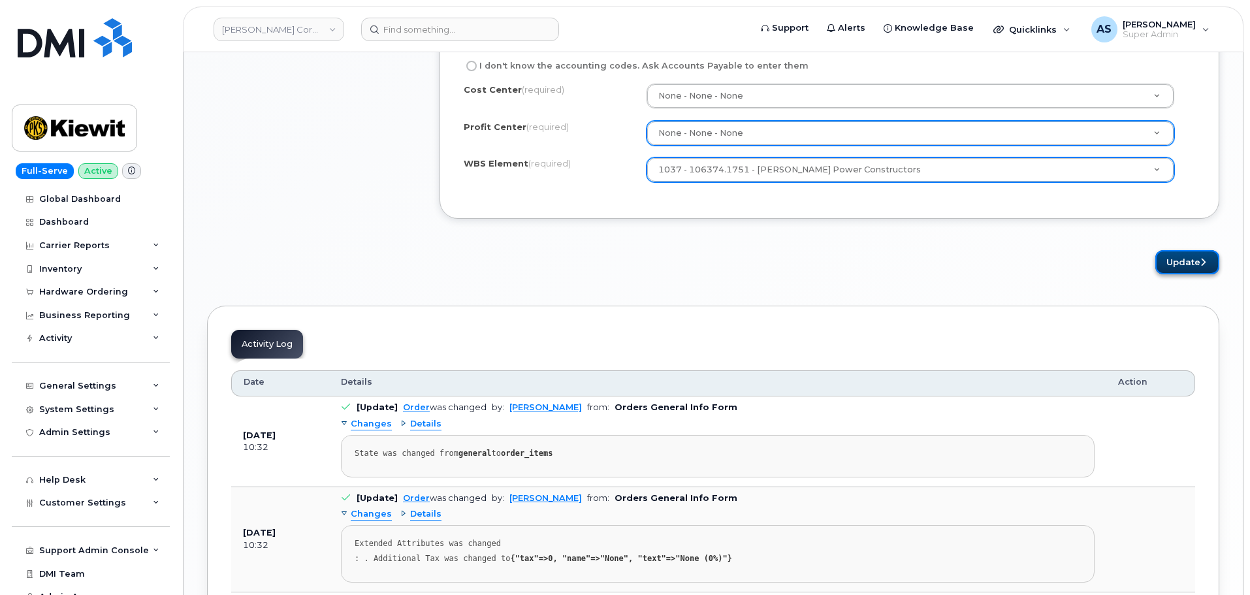
click at [1177, 254] on button "Update" at bounding box center [1187, 262] width 64 height 24
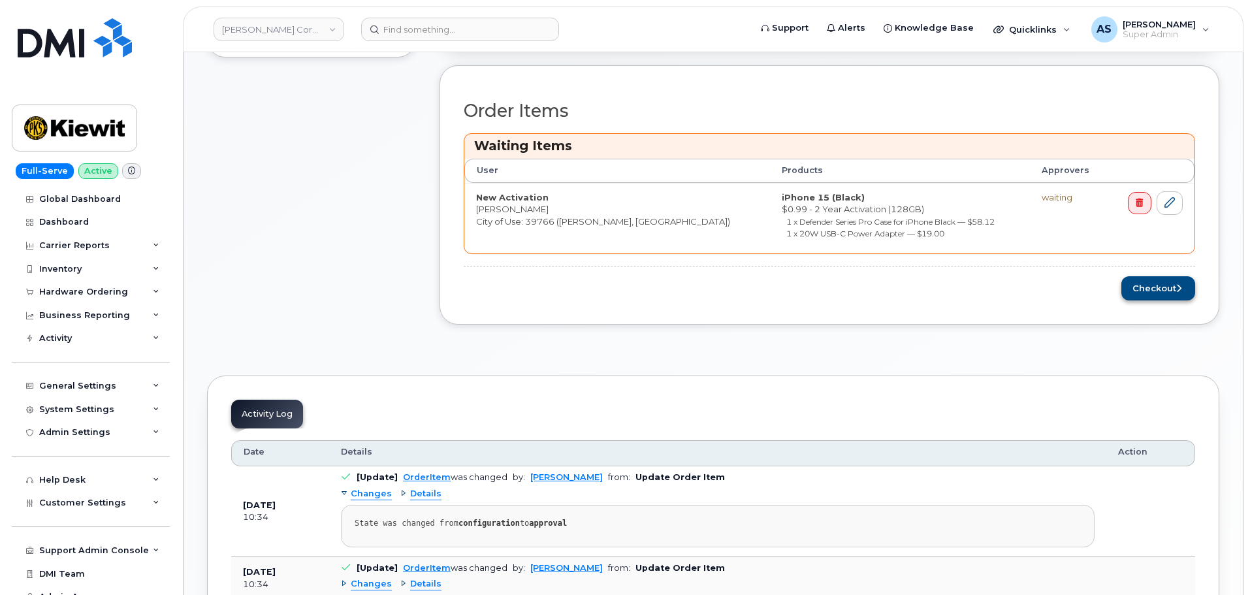
scroll to position [392, 0]
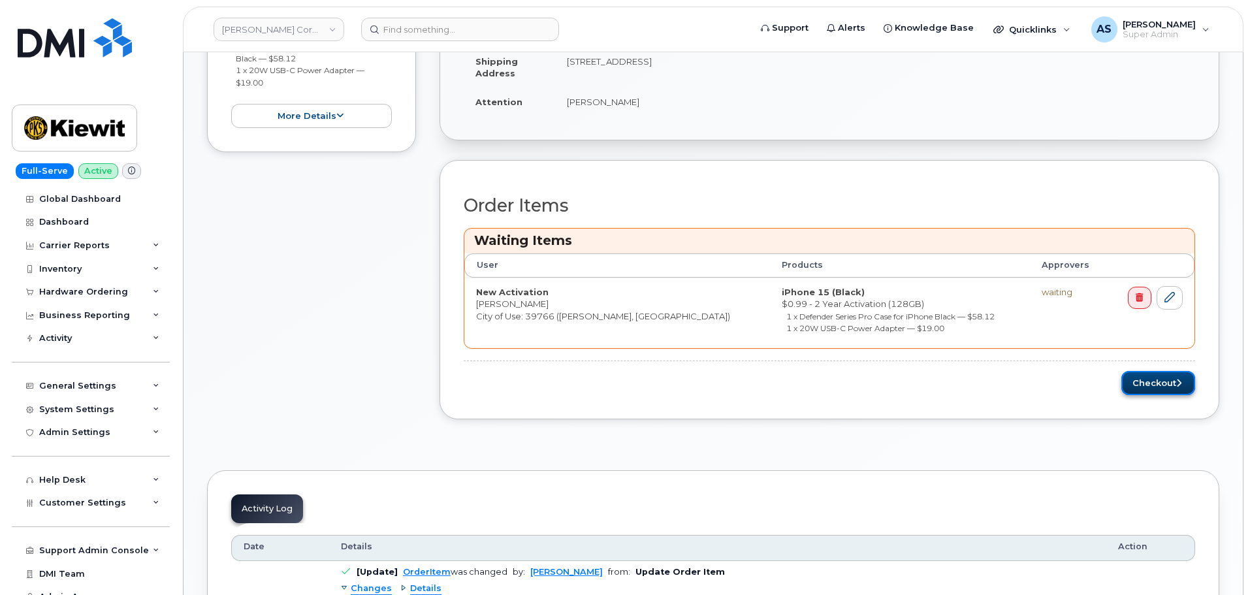
click at [1178, 385] on icon "submit" at bounding box center [1178, 383] width 5 height 8
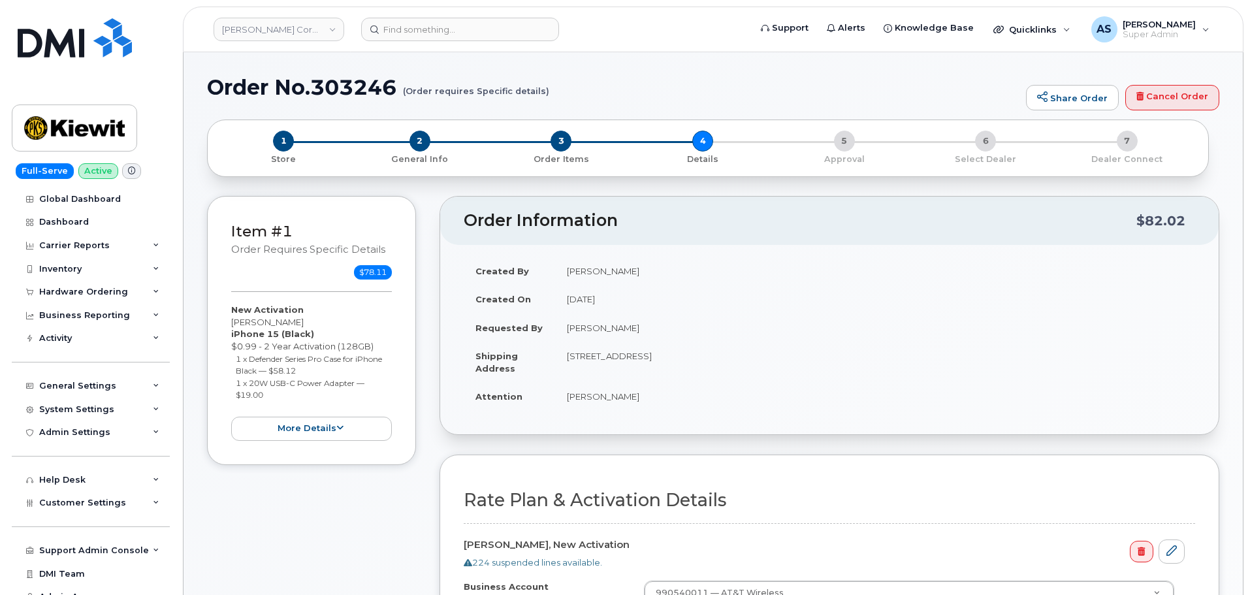
scroll to position [261, 0]
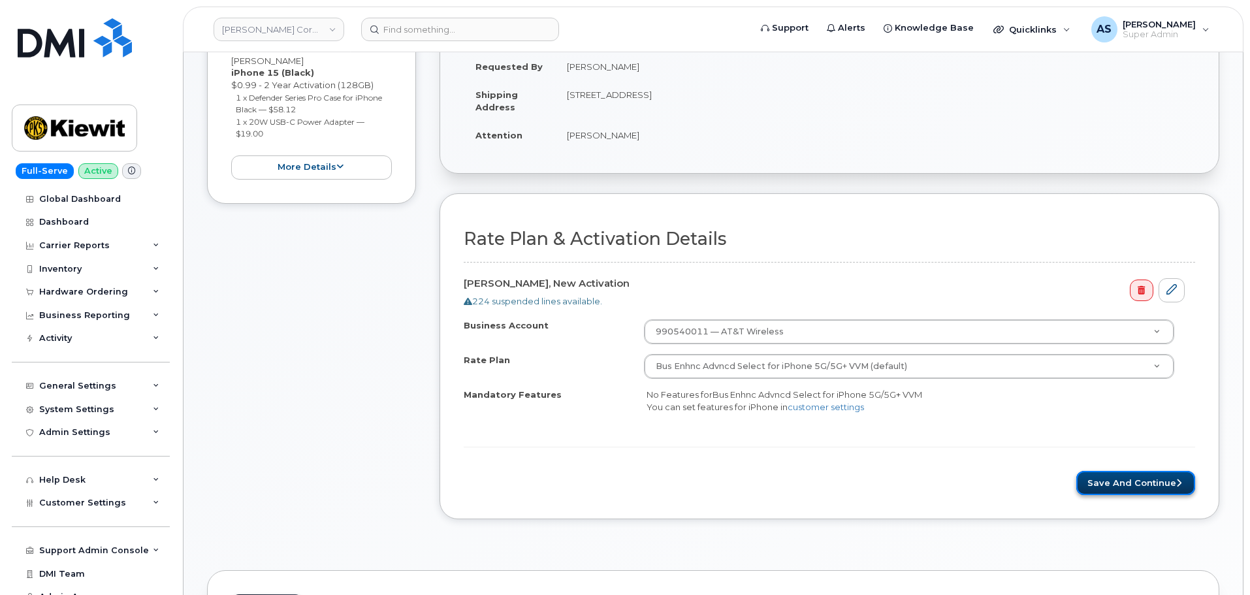
click at [1133, 482] on button "Save and Continue" at bounding box center [1135, 483] width 119 height 24
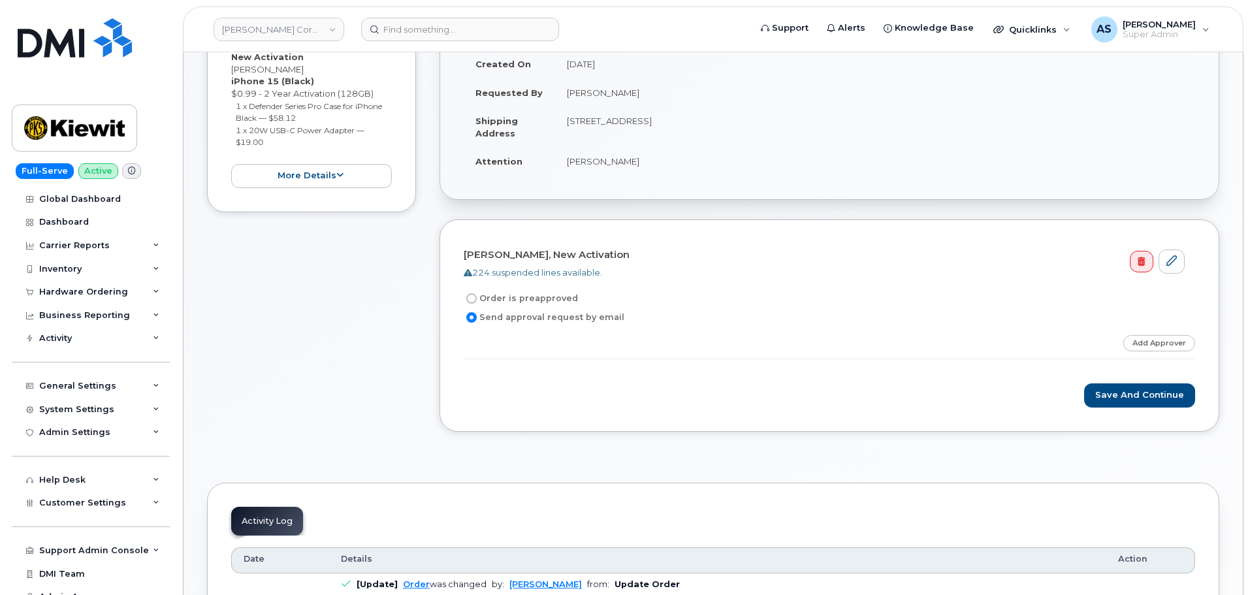
scroll to position [261, 0]
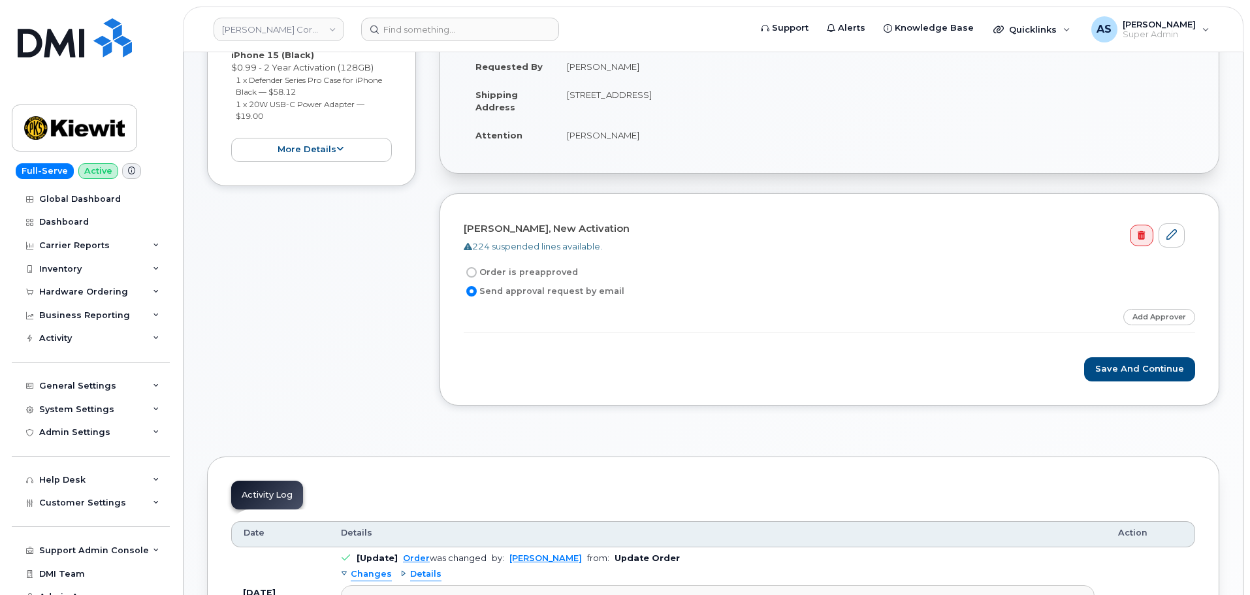
click at [475, 276] on label "Order is preapproved" at bounding box center [521, 272] width 114 height 16
click at [475, 276] on input "Order is preapproved" at bounding box center [471, 272] width 10 height 10
radio input "true"
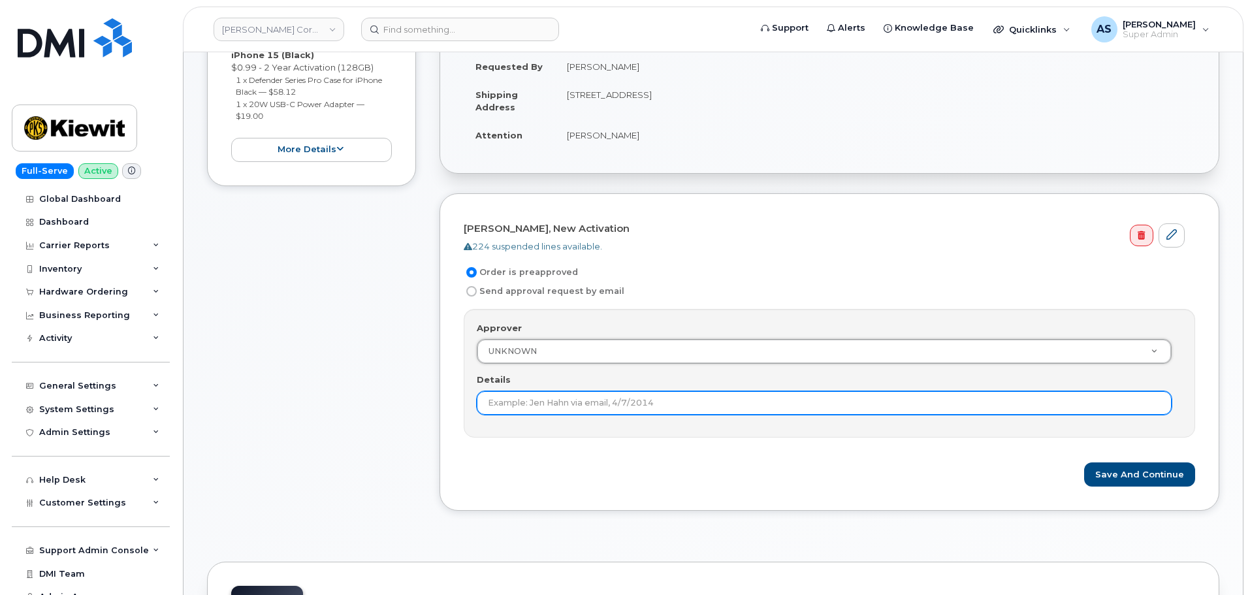
click at [597, 397] on input "Details" at bounding box center [824, 403] width 695 height 24
type input "preapproved"
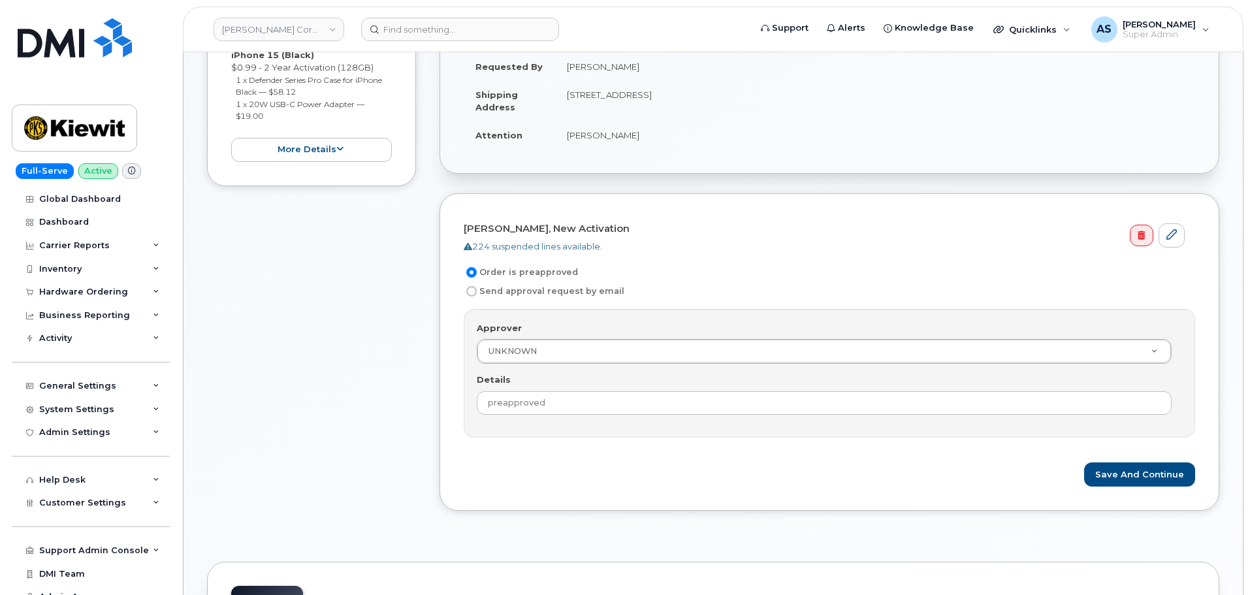
click at [752, 482] on div "Save and Continue" at bounding box center [829, 474] width 731 height 24
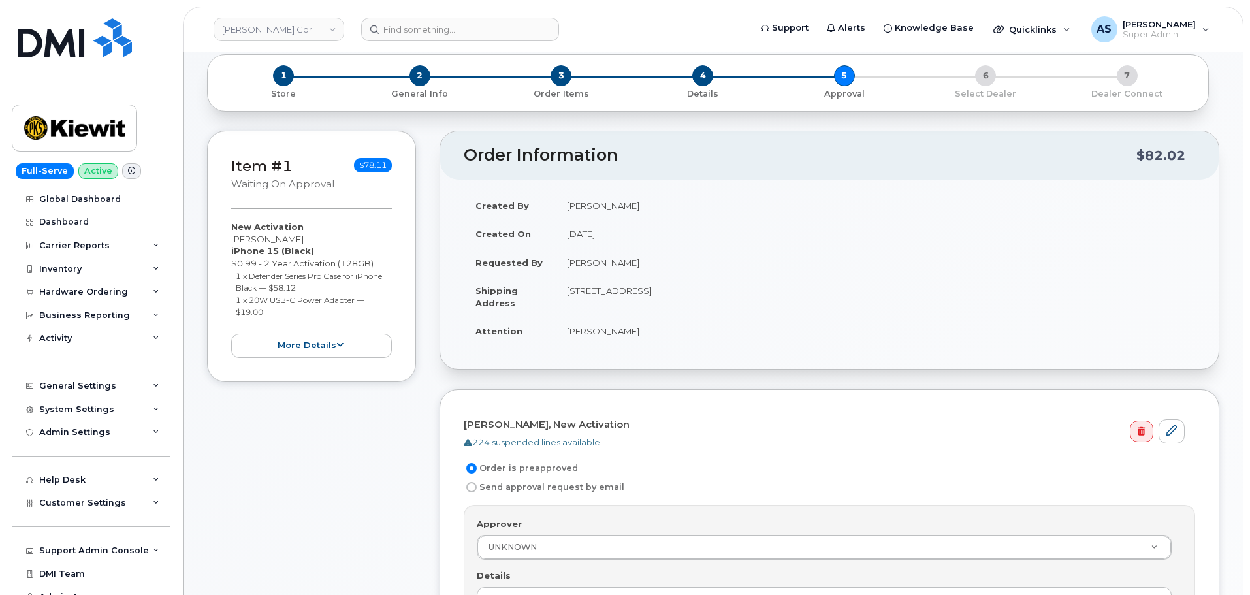
scroll to position [196, 0]
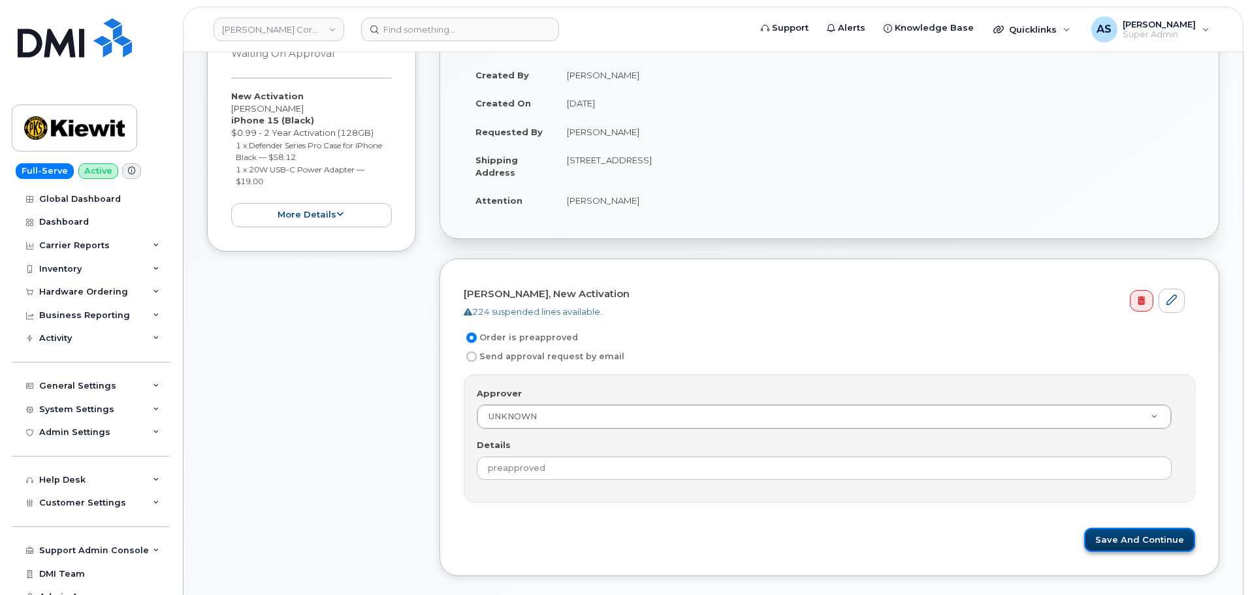
click at [1137, 531] on button "Save and Continue" at bounding box center [1139, 540] width 111 height 24
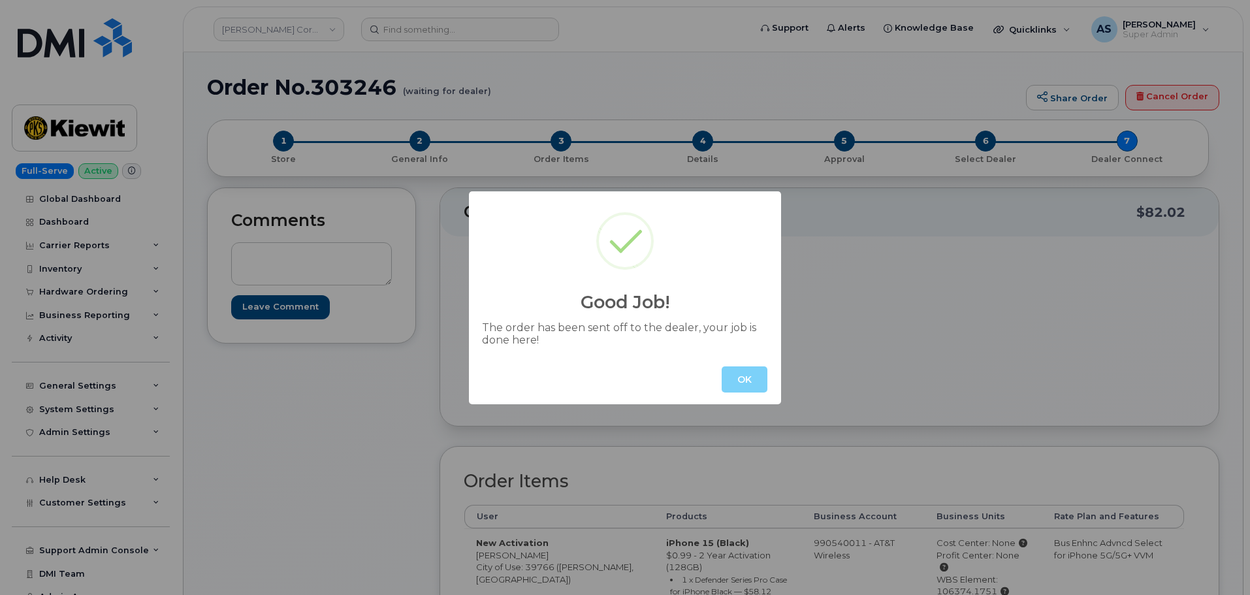
click at [753, 388] on button "OK" at bounding box center [744, 379] width 46 height 26
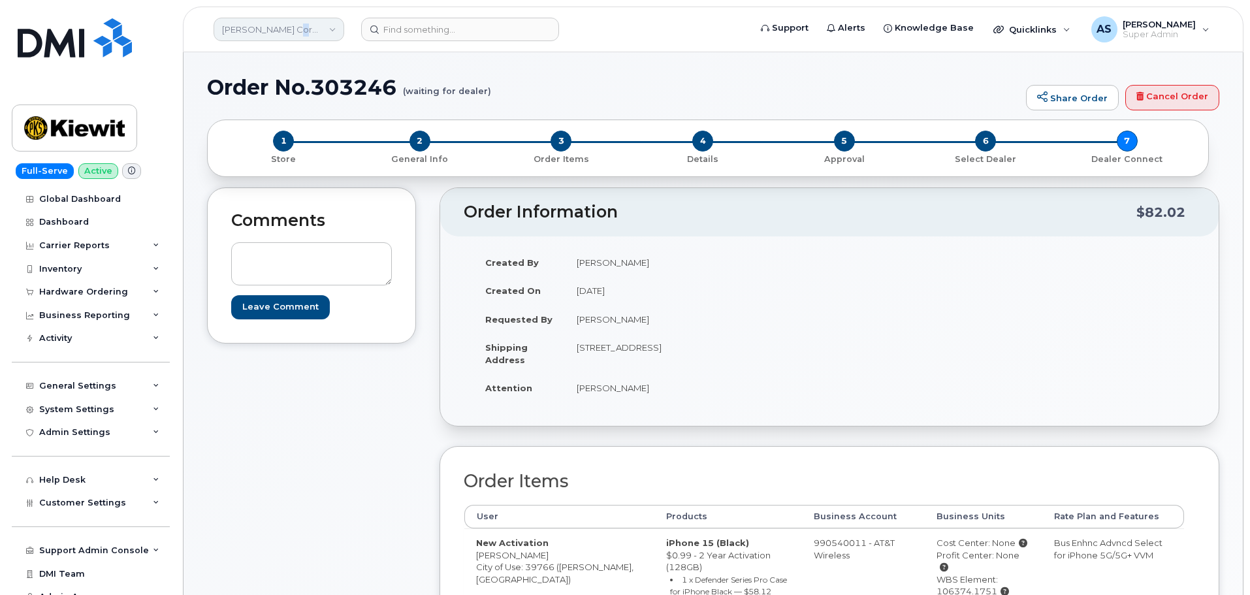
click at [288, 27] on link "[PERSON_NAME] Corporation" at bounding box center [278, 30] width 131 height 24
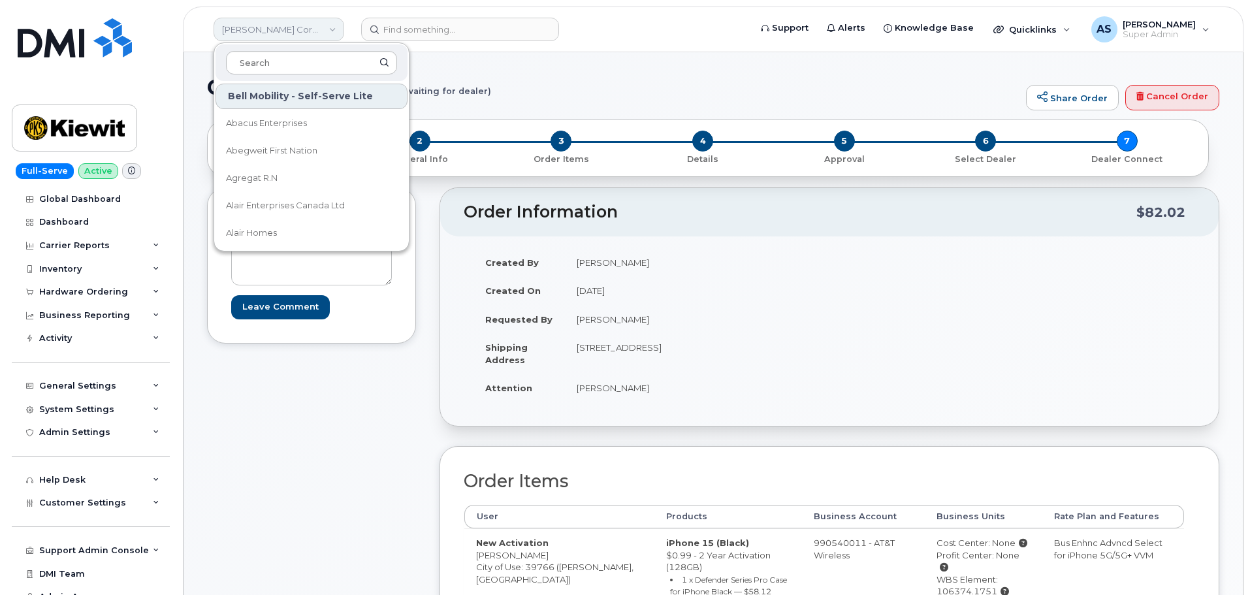
click at [289, 27] on link "Kiewit Corporation" at bounding box center [278, 30] width 131 height 24
click at [627, 28] on form at bounding box center [551, 30] width 380 height 24
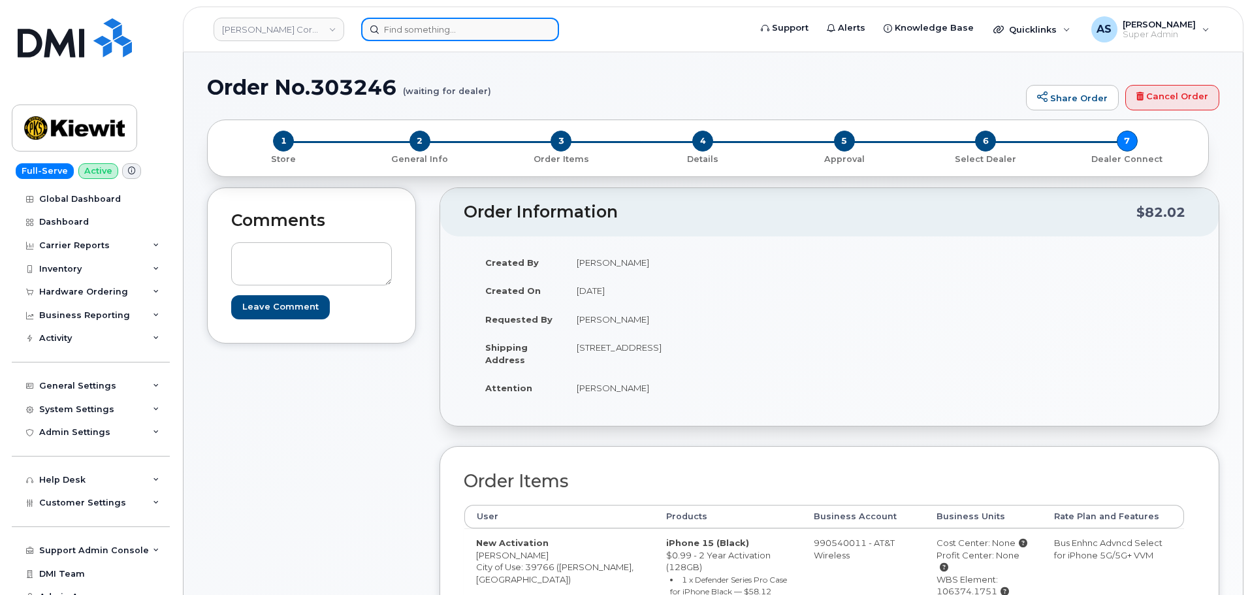
click at [434, 28] on input at bounding box center [460, 30] width 198 height 24
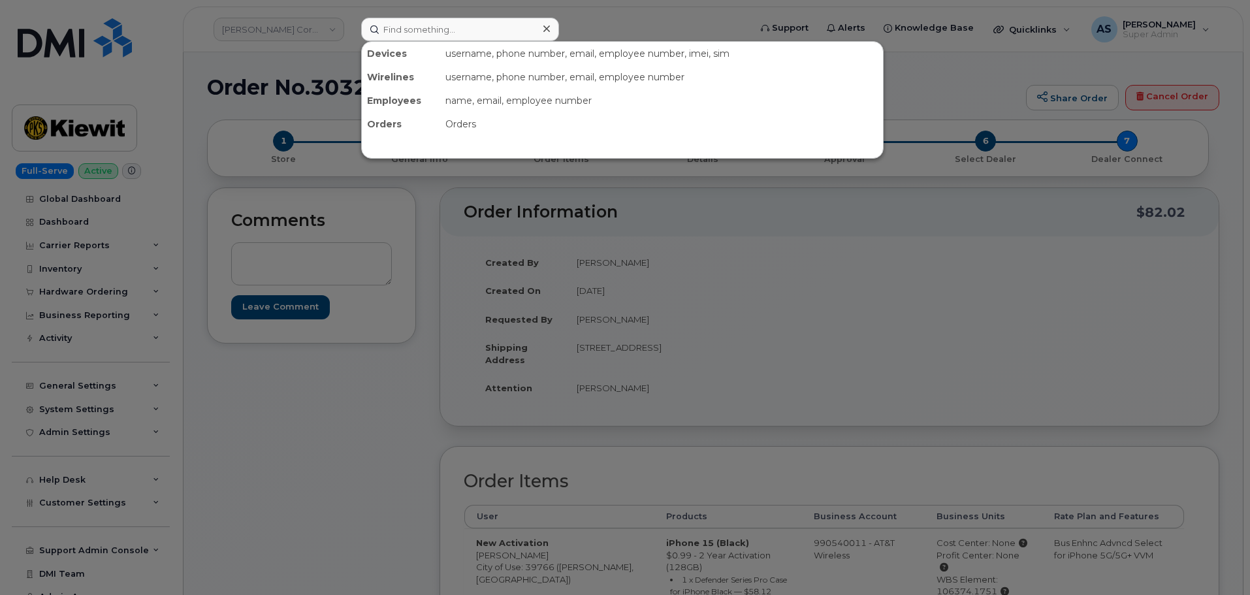
click at [616, 21] on div at bounding box center [625, 297] width 1250 height 595
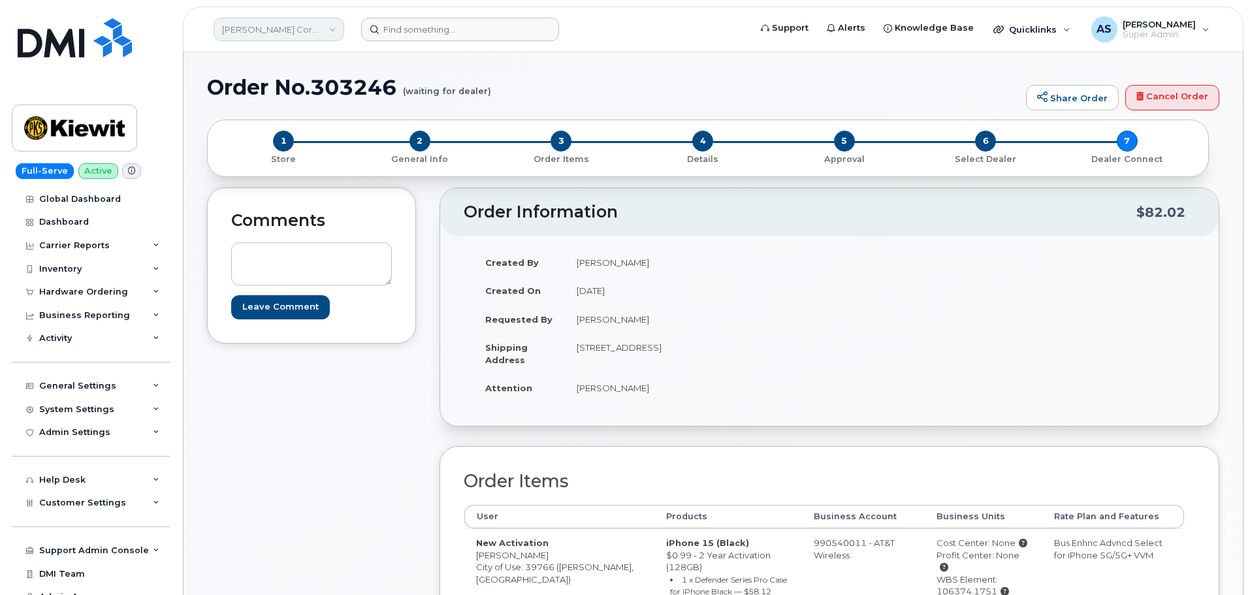
click at [302, 20] on link "Kiewit Corporation" at bounding box center [278, 30] width 131 height 24
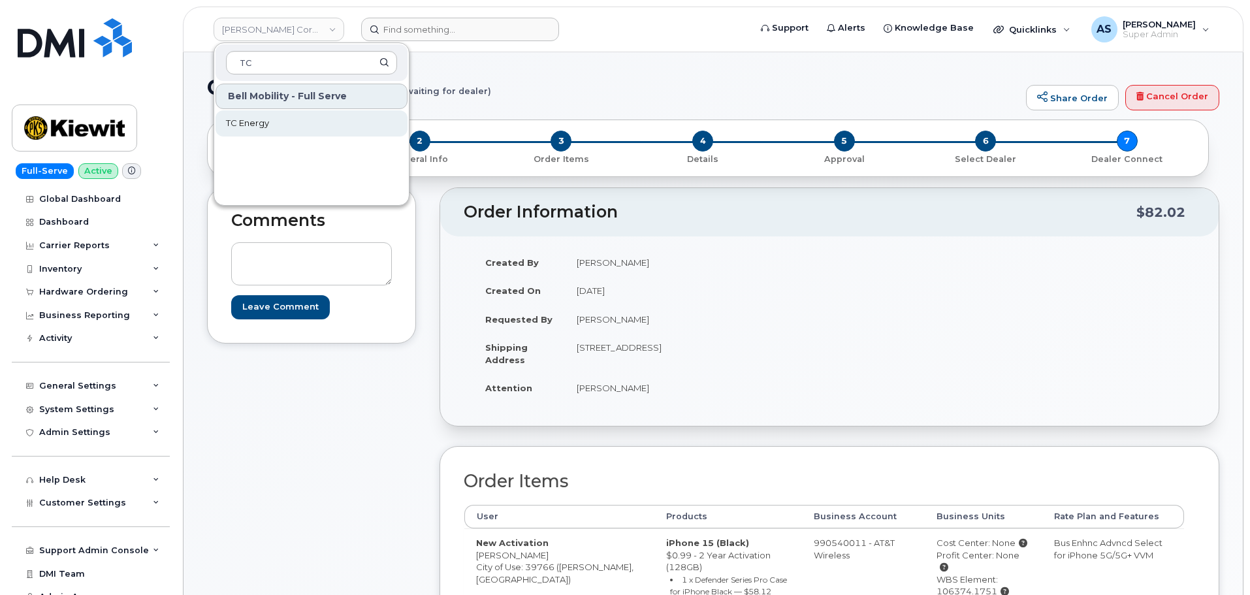
type input "TC"
click at [290, 124] on link "TC Energy" at bounding box center [311, 123] width 192 height 26
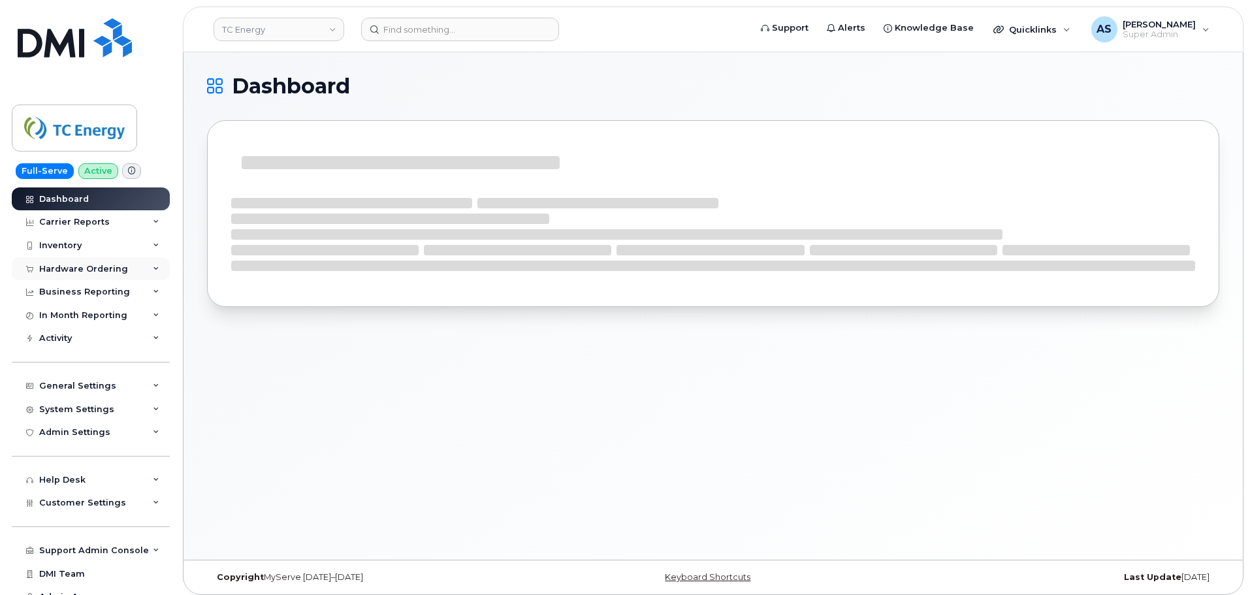
click at [126, 266] on div "Hardware Ordering" at bounding box center [91, 269] width 158 height 24
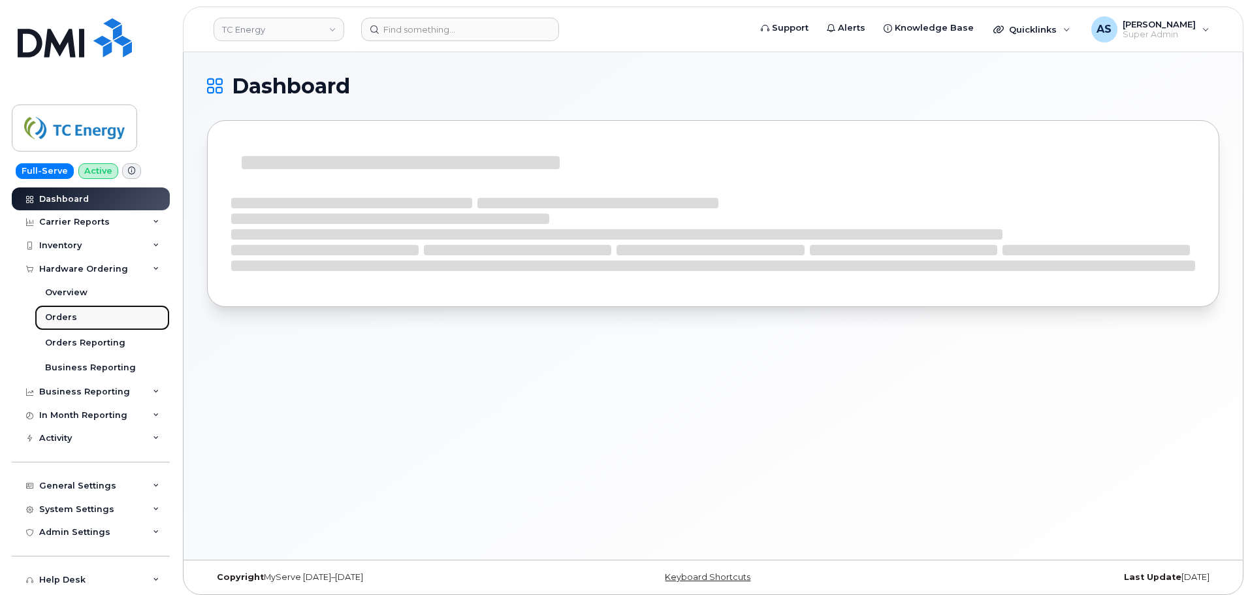
click at [84, 312] on link "Orders" at bounding box center [102, 317] width 135 height 25
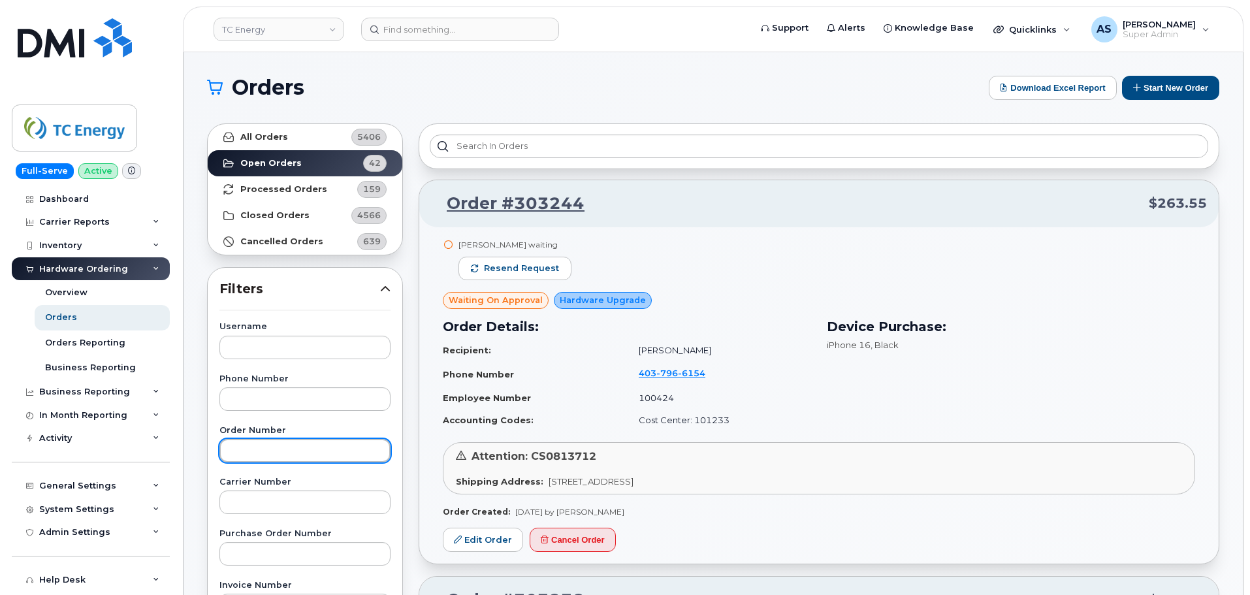
click at [291, 452] on input "text" at bounding box center [304, 451] width 171 height 24
type input "303244"
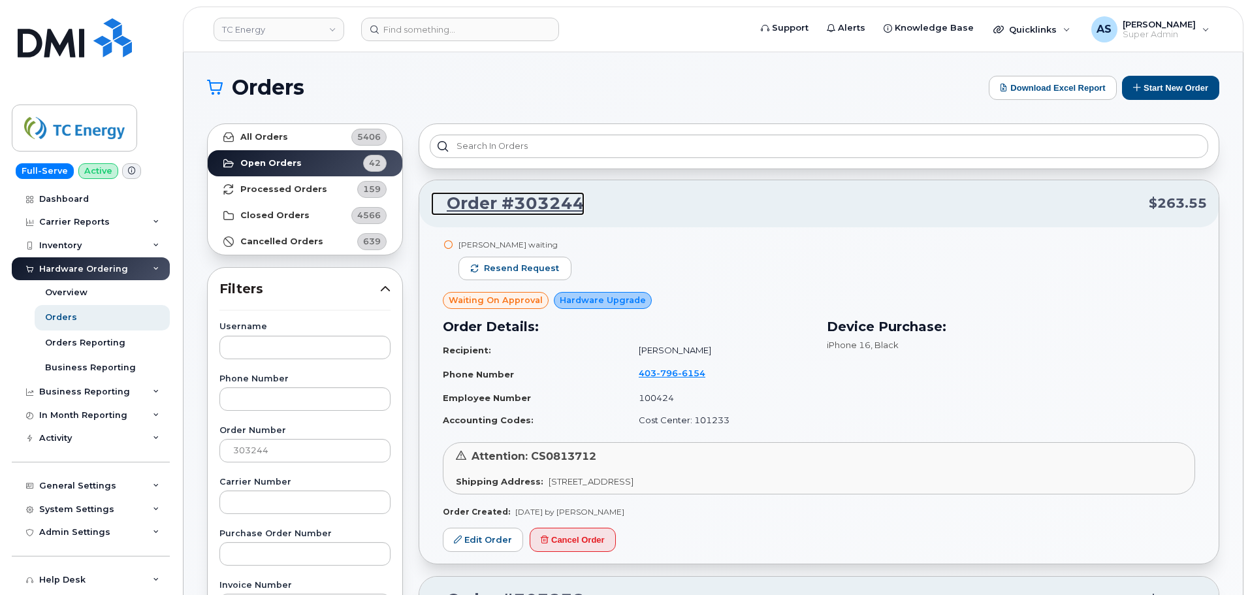
click at [522, 204] on link "Order #303244" at bounding box center [507, 204] width 153 height 24
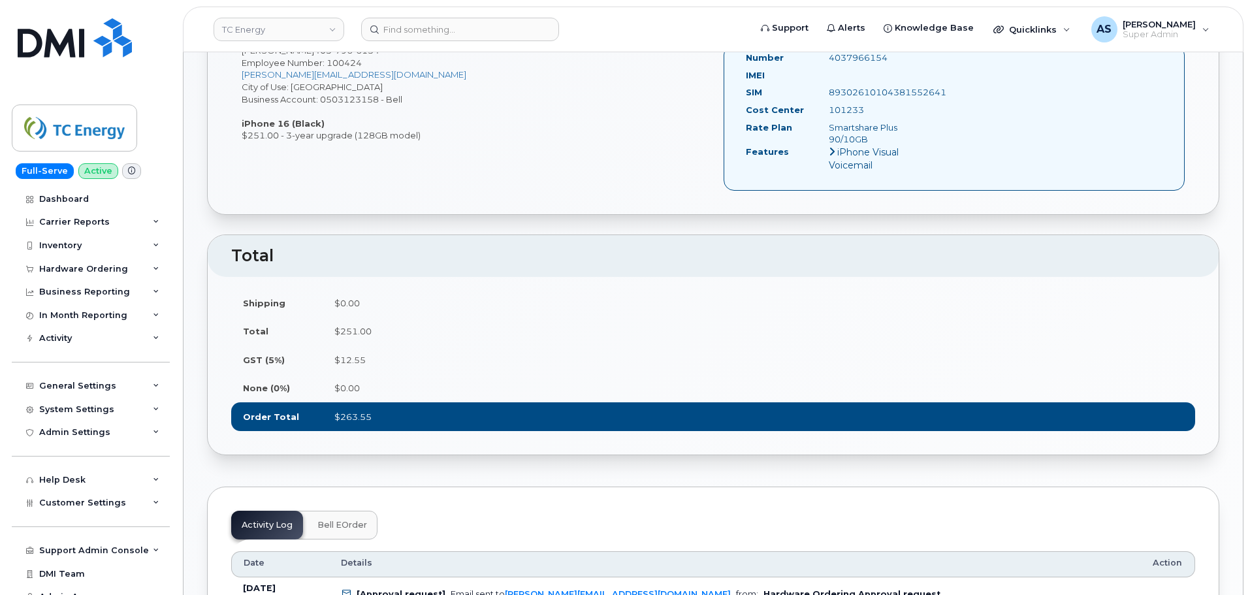
scroll to position [483, 0]
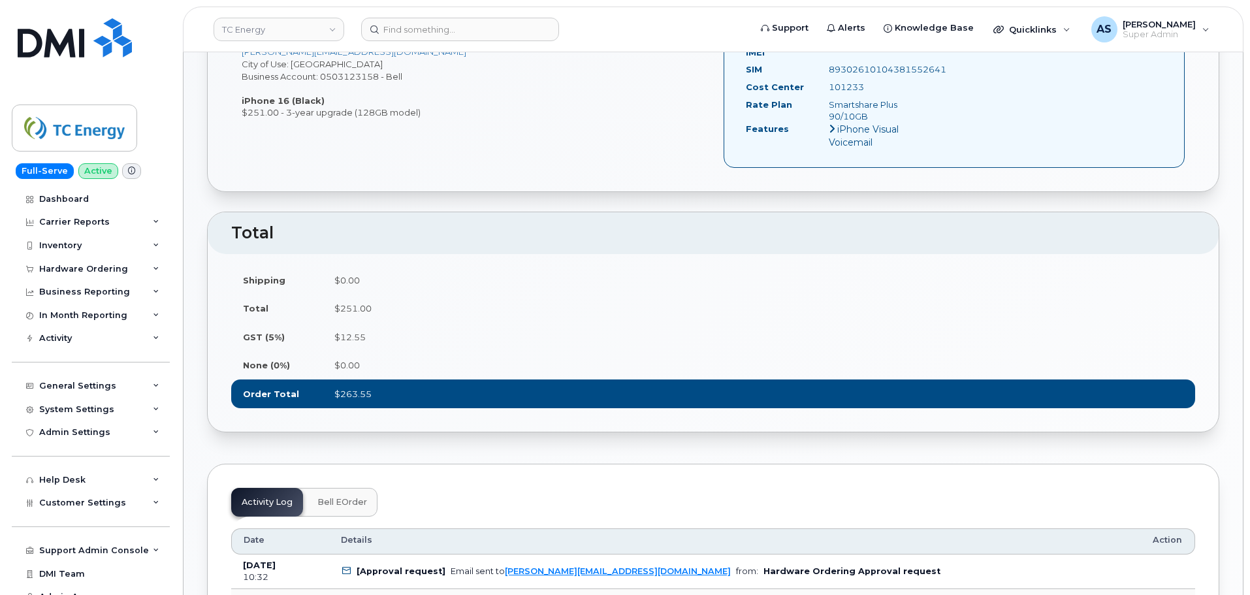
click at [336, 505] on span "Bell eOrder" at bounding box center [342, 502] width 50 height 10
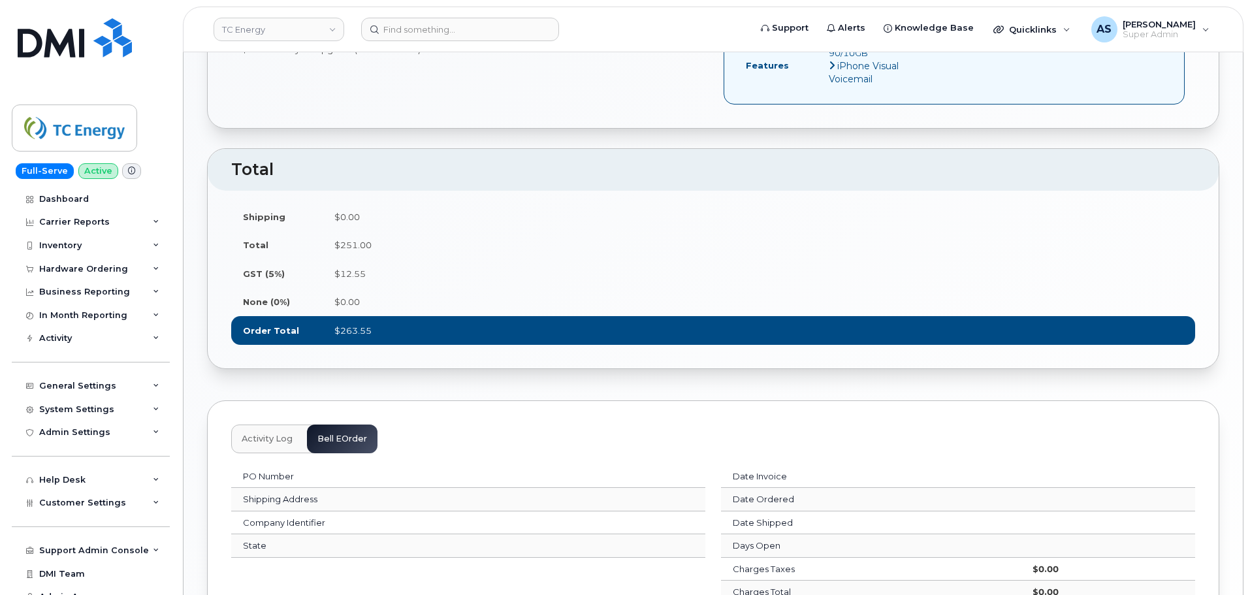
scroll to position [744, 0]
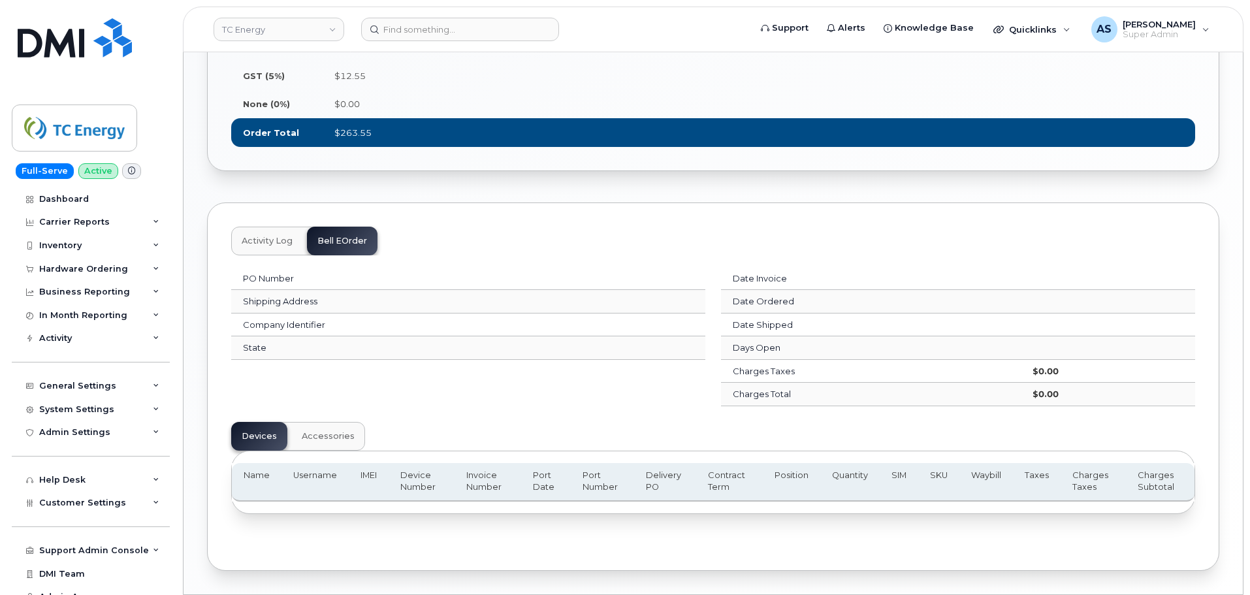
click at [272, 244] on span "Activity Log" at bounding box center [267, 241] width 51 height 10
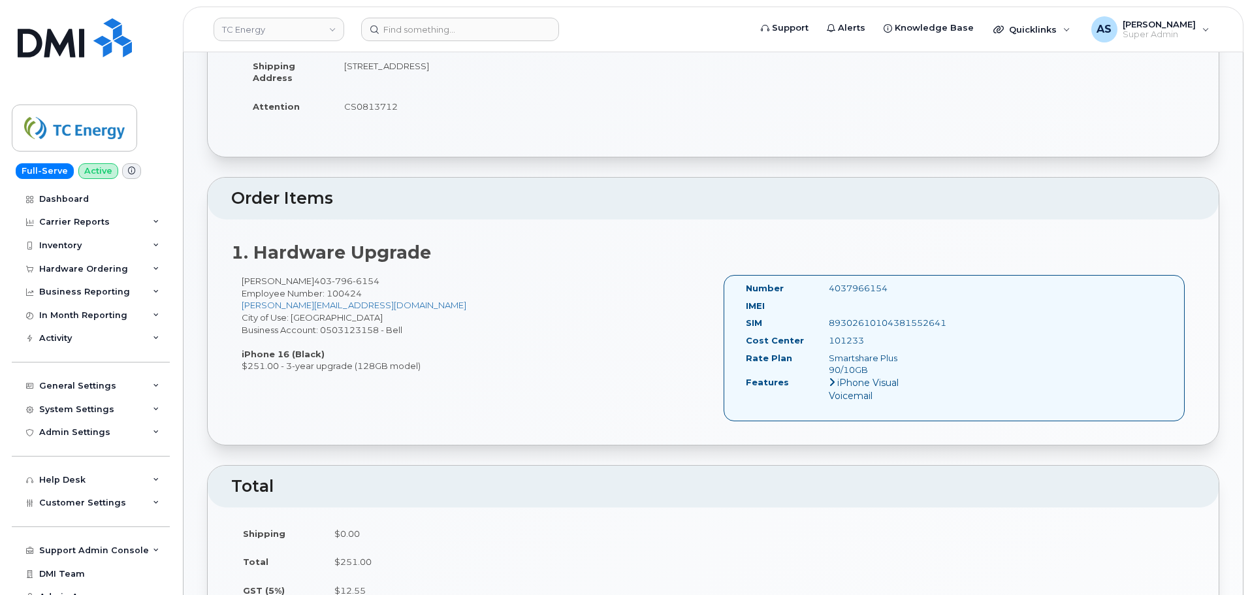
scroll to position [0, 0]
